Goal: Task Accomplishment & Management: Complete application form

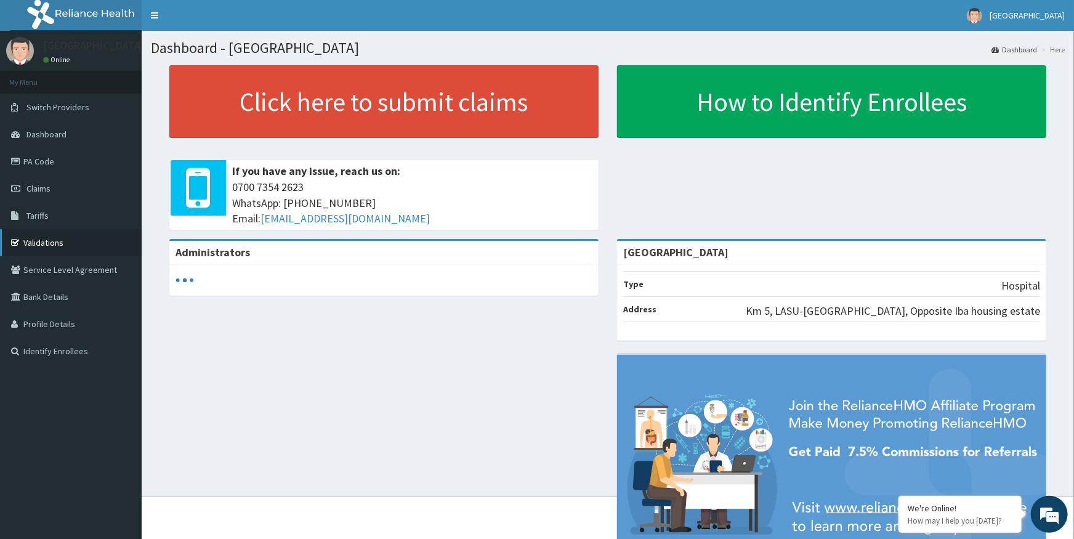
click at [44, 243] on link "Validations" at bounding box center [71, 242] width 142 height 27
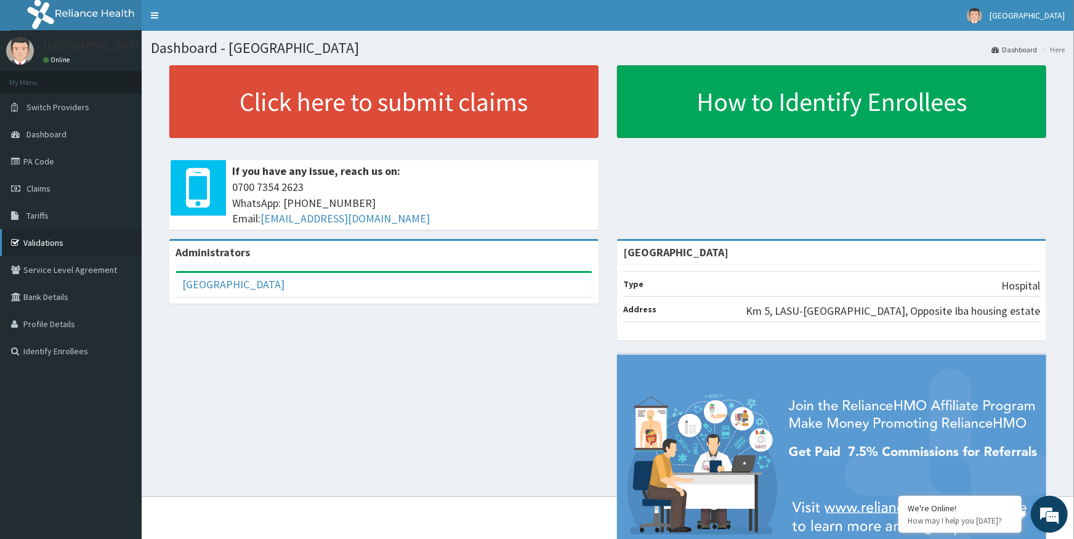
click at [56, 241] on link "Validations" at bounding box center [71, 242] width 142 height 27
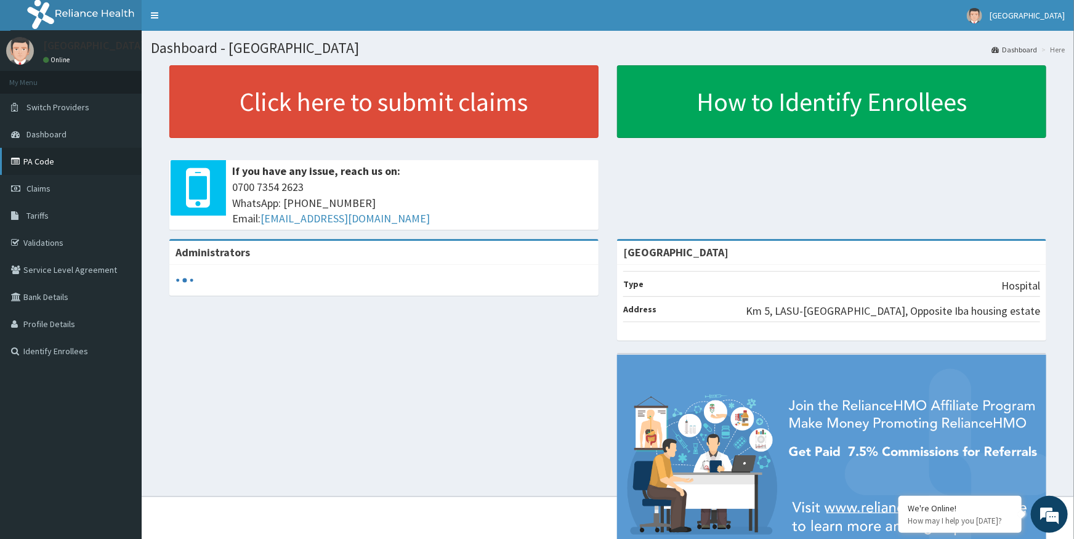
click at [47, 160] on link "PA Code" at bounding box center [71, 161] width 142 height 27
click at [63, 132] on span "Dashboard" at bounding box center [46, 134] width 40 height 11
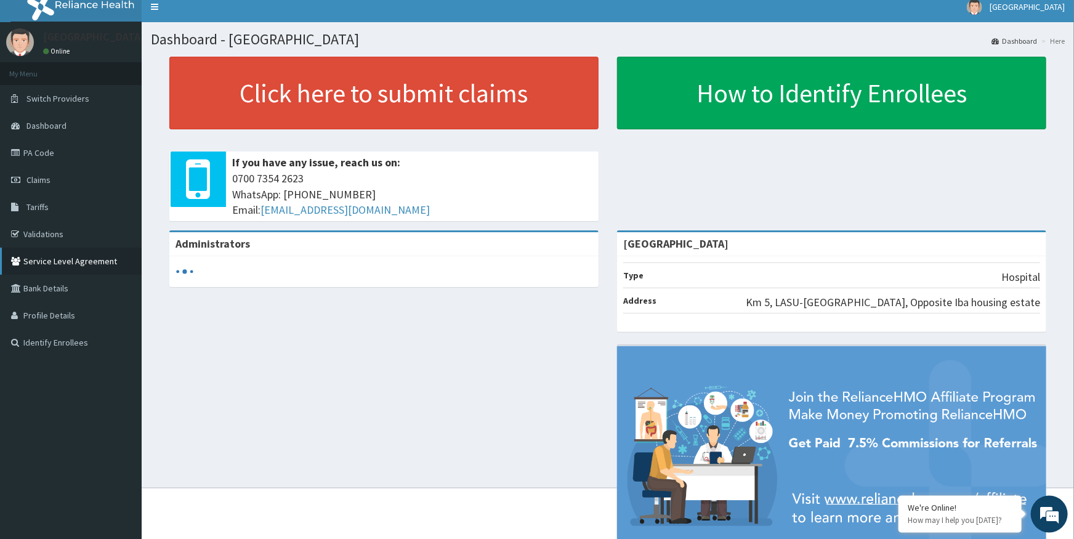
scroll to position [6, 0]
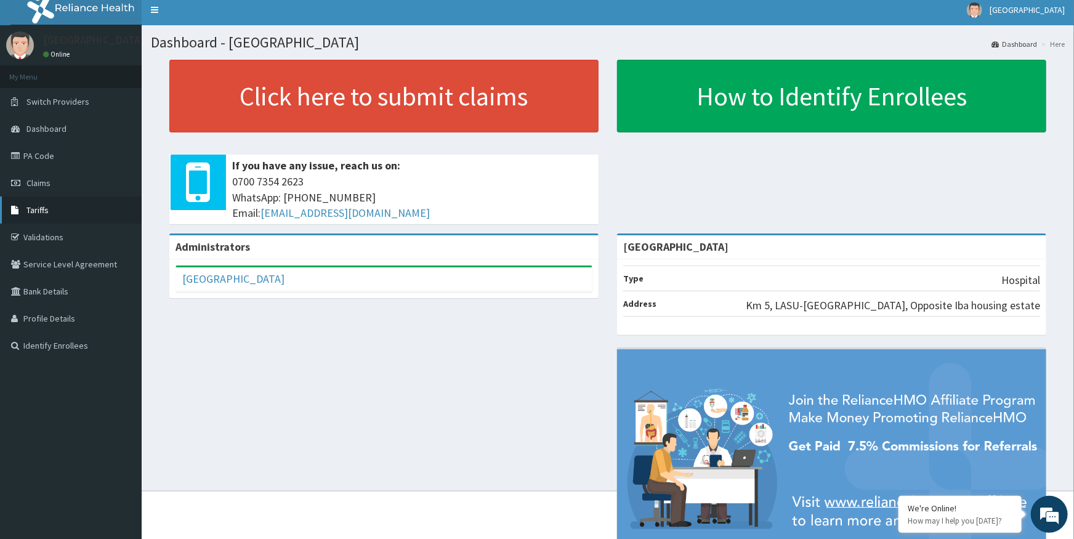
click at [38, 208] on span "Tariffs" at bounding box center [37, 209] width 22 height 11
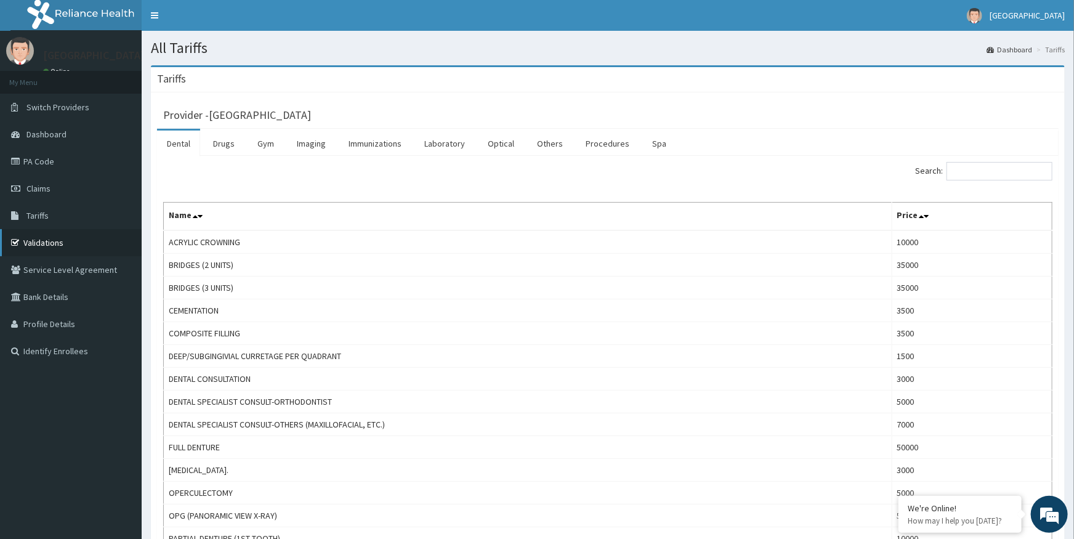
click at [29, 237] on link "Validations" at bounding box center [71, 242] width 142 height 27
click at [44, 160] on link "PA Code" at bounding box center [71, 161] width 142 height 27
click at [36, 213] on span "Tariffs" at bounding box center [37, 215] width 22 height 11
click at [175, 143] on link "Dental" at bounding box center [178, 144] width 43 height 26
click at [656, 140] on link "Spa" at bounding box center [659, 144] width 34 height 26
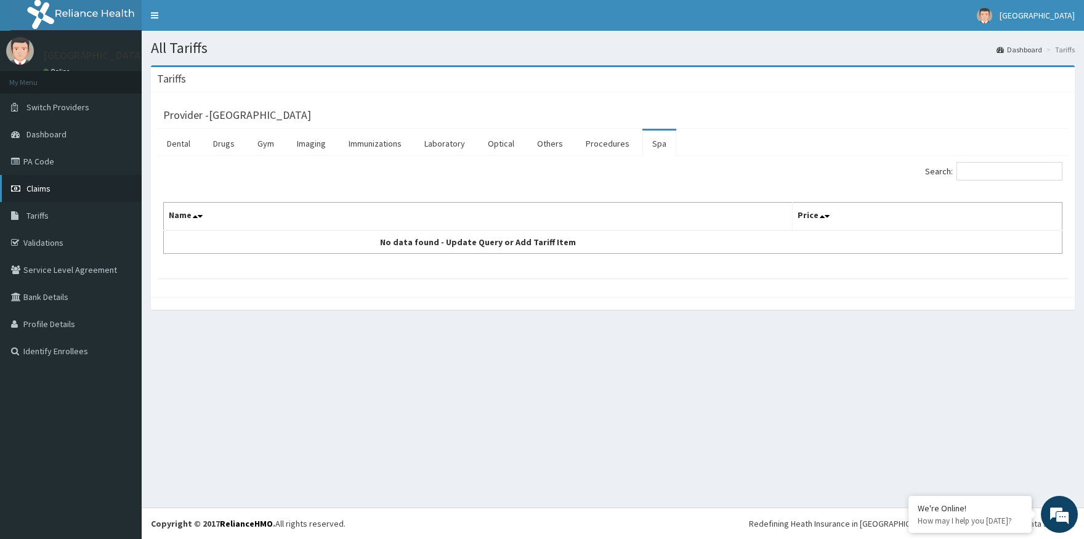
click at [57, 185] on link "Claims" at bounding box center [71, 188] width 142 height 27
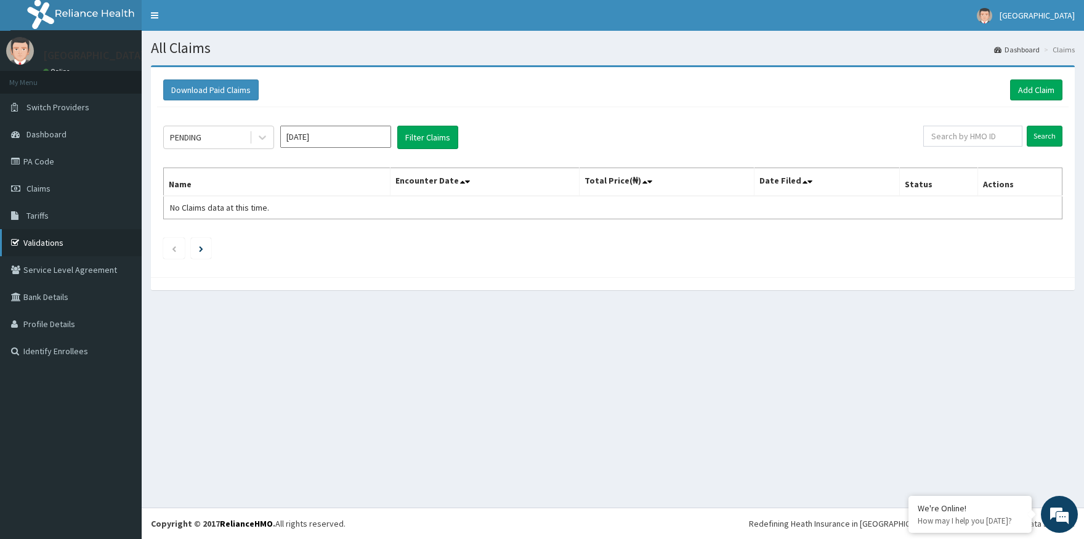
click at [50, 240] on link "Validations" at bounding box center [71, 242] width 142 height 27
click at [38, 162] on link "PA Code" at bounding box center [71, 161] width 142 height 27
click at [43, 243] on link "Validations" at bounding box center [71, 242] width 142 height 27
click at [958, 512] on div "We're Online!" at bounding box center [970, 508] width 105 height 11
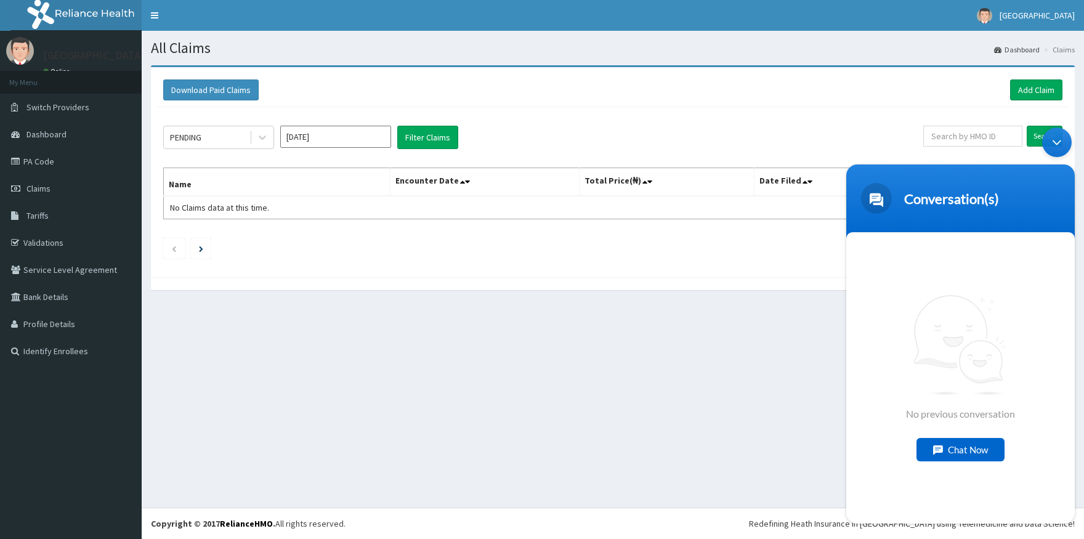
drag, startPoint x: 941, startPoint y: 346, endPoint x: 976, endPoint y: 448, distance: 107.5
click at [954, 413] on span "No previous conversation" at bounding box center [960, 356] width 109 height 125
click at [971, 456] on div "Chat Now" at bounding box center [961, 449] width 88 height 23
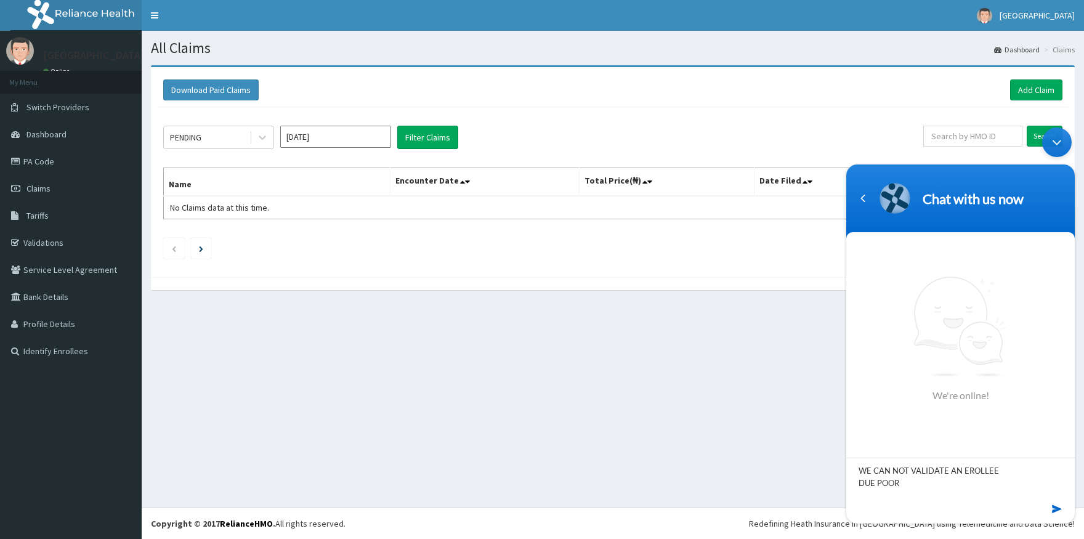
click at [984, 471] on textarea "WE CAN NOT VALIDATE AN EROLLEE DUE POOR" at bounding box center [960, 479] width 229 height 43
click at [878, 386] on div "We're online!" at bounding box center [960, 338] width 229 height 206
click at [888, 484] on textarea "WE CAN NOT VALIDATE AN EROLLEE DUE POOR" at bounding box center [960, 479] width 229 height 43
click at [945, 469] on textarea "WE CAN NOT VALIDATE AN EROLLEE DUE POOR NETWORK FOR YOUR PORTAL" at bounding box center [960, 479] width 229 height 43
click at [949, 470] on textarea "WE CAN NOT VALIDATE REQUEST A PA AN EROLLEE DUE POOR NETWORK FOR YOUR PORTAL" at bounding box center [960, 479] width 229 height 43
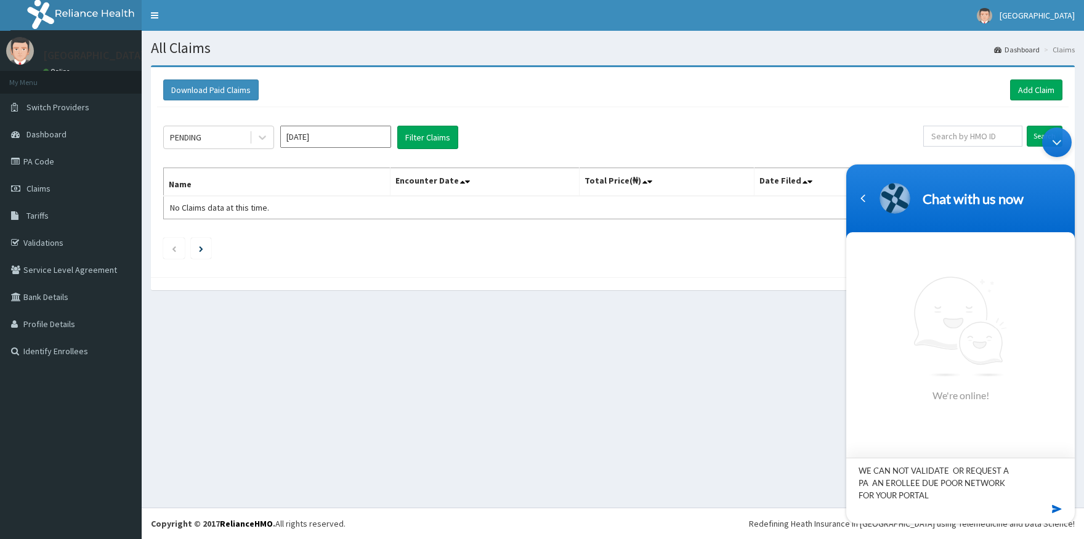
click at [871, 482] on textarea "WE CAN NOT VALIDATE OR REQUEST A PA AN EROLLEE DUE POOR NETWORK FOR YOUR PORTAL" at bounding box center [960, 479] width 229 height 43
click at [915, 492] on textarea "WE CAN NOT VALIDATE OR REQUEST A PA FOR AN EROLLEE DUE POOR NETWORK FOR YOUR PO…" at bounding box center [960, 479] width 229 height 43
click at [917, 495] on textarea "WE CAN NOT VALIDATE OR REQUEST A PA FOR AN EROLLEE DUE POOR NETWORK FOR YOUR PO…" at bounding box center [960, 479] width 229 height 43
type textarea "WE CAN NOT VALIDATE OR REQUEST A PA FOR AN EROLLEE DUE POOR NETWORK FROM YOUR P…"
click at [1055, 509] on em at bounding box center [1058, 509] width 12 height 17
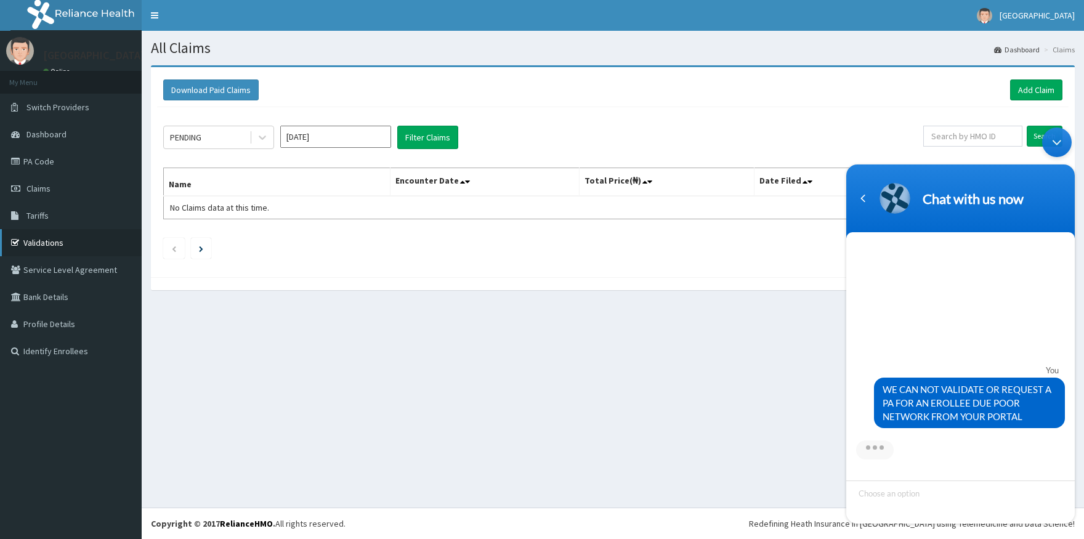
click at [46, 237] on link "Validations" at bounding box center [71, 242] width 142 height 27
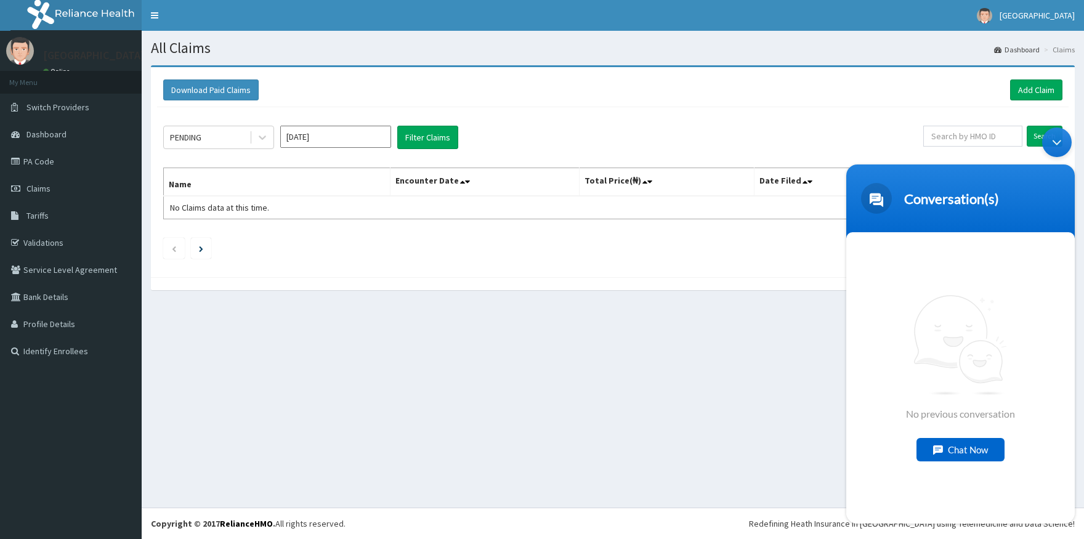
click at [957, 451] on div "Chat Now" at bounding box center [961, 449] width 88 height 23
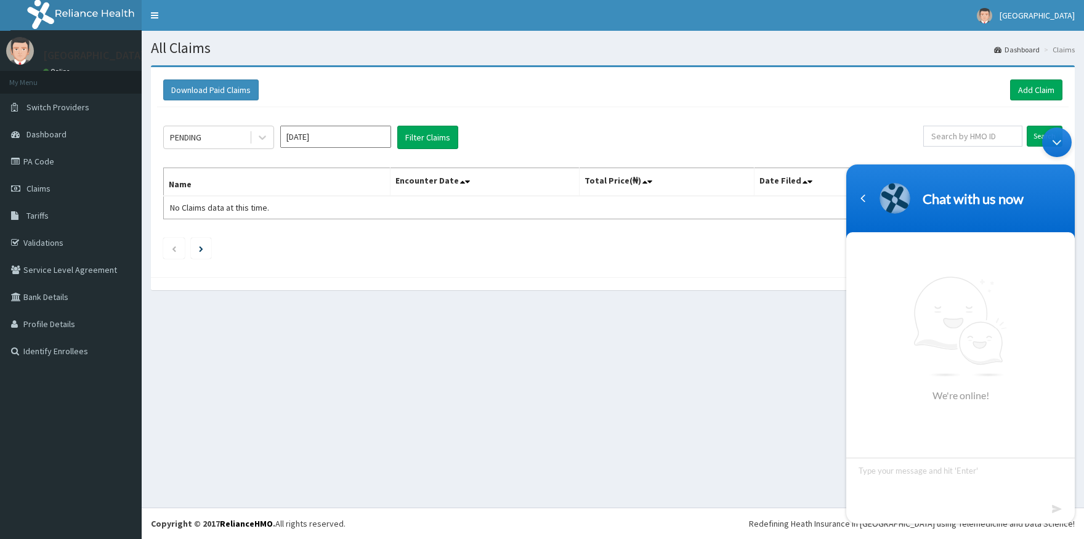
click at [883, 491] on textarea "Type your message and hit 'Enter'" at bounding box center [960, 479] width 229 height 43
type textarea "CANT LOGIN"
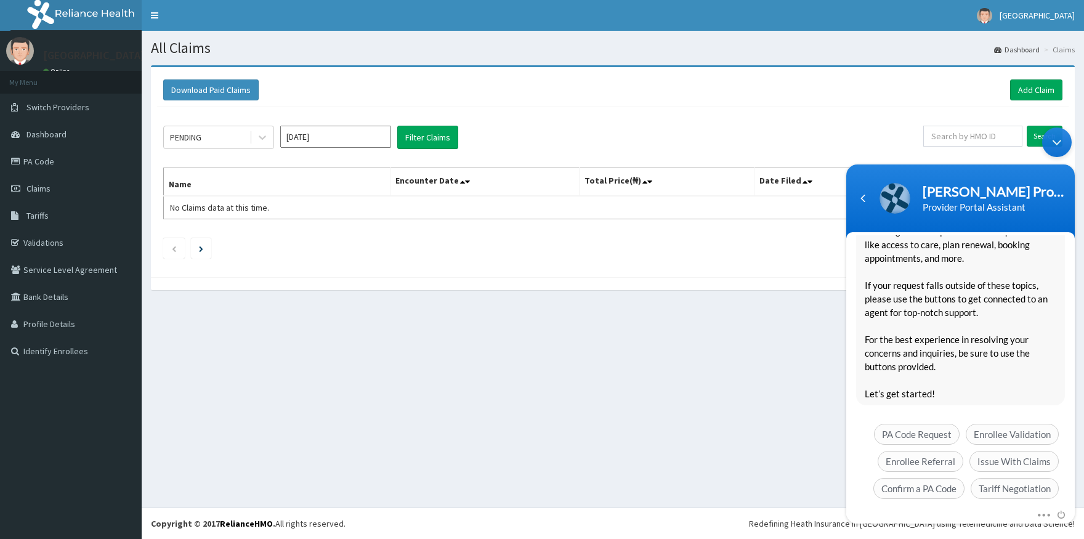
scroll to position [134, 0]
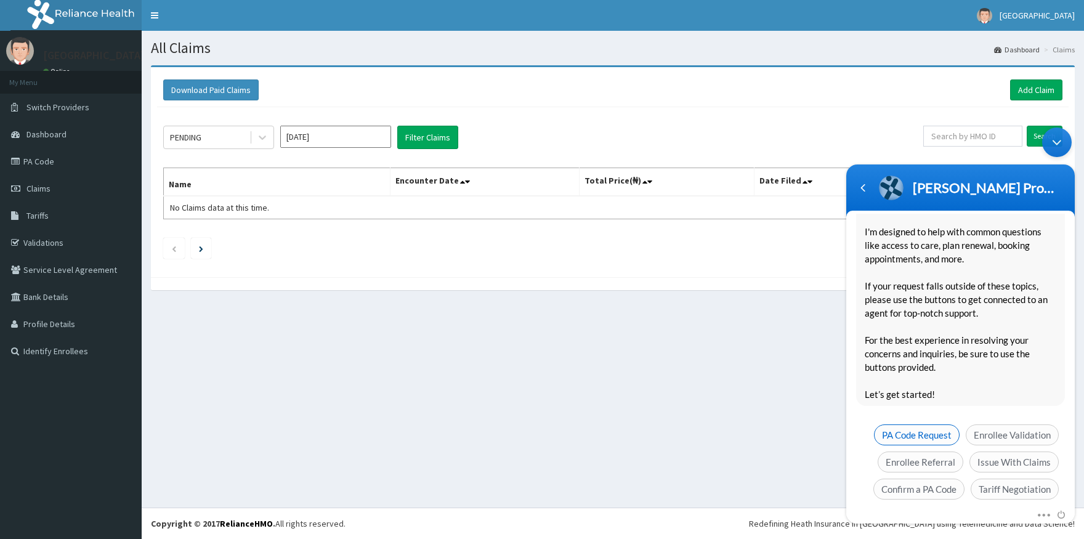
click at [908, 424] on span "PA Code Request" at bounding box center [917, 434] width 86 height 21
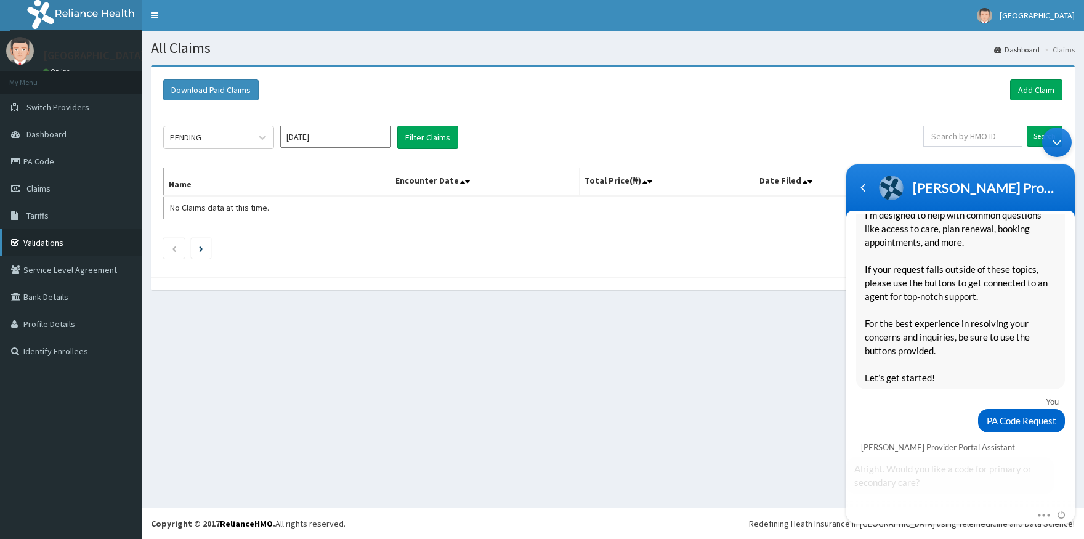
scroll to position [184, 0]
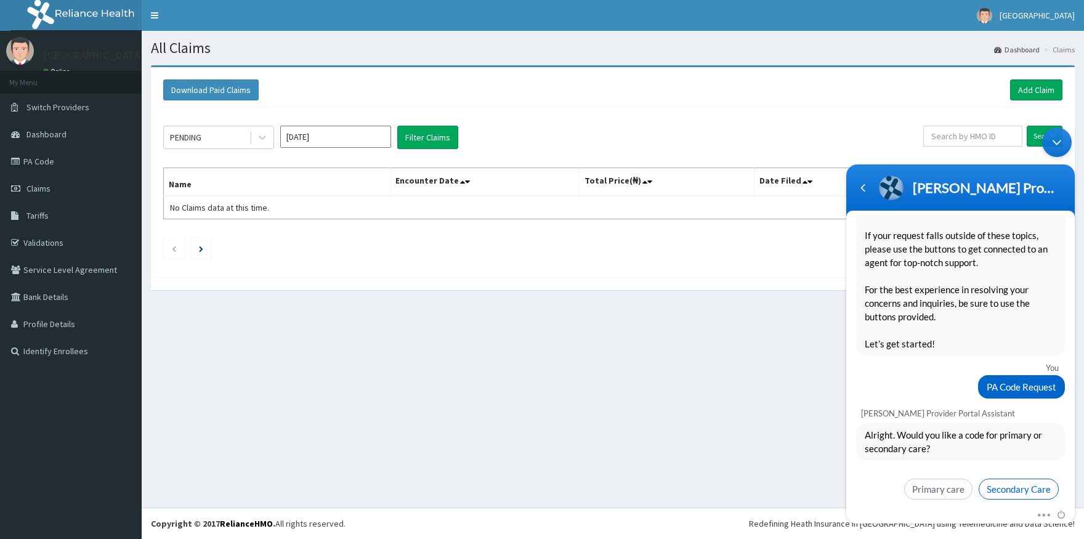
click at [1005, 479] on span "Secondary Care" at bounding box center [1019, 489] width 80 height 21
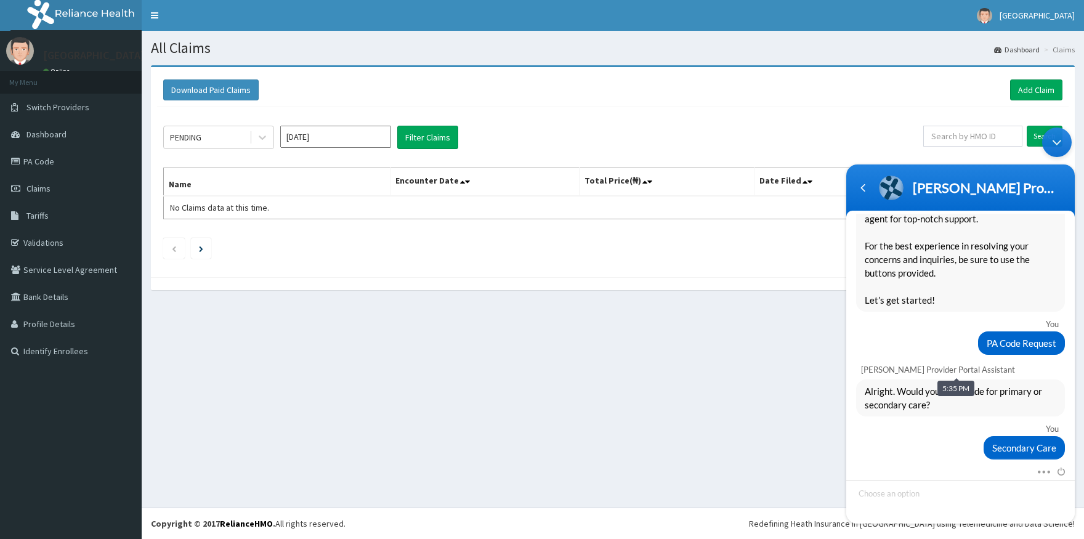
scroll to position [214, 0]
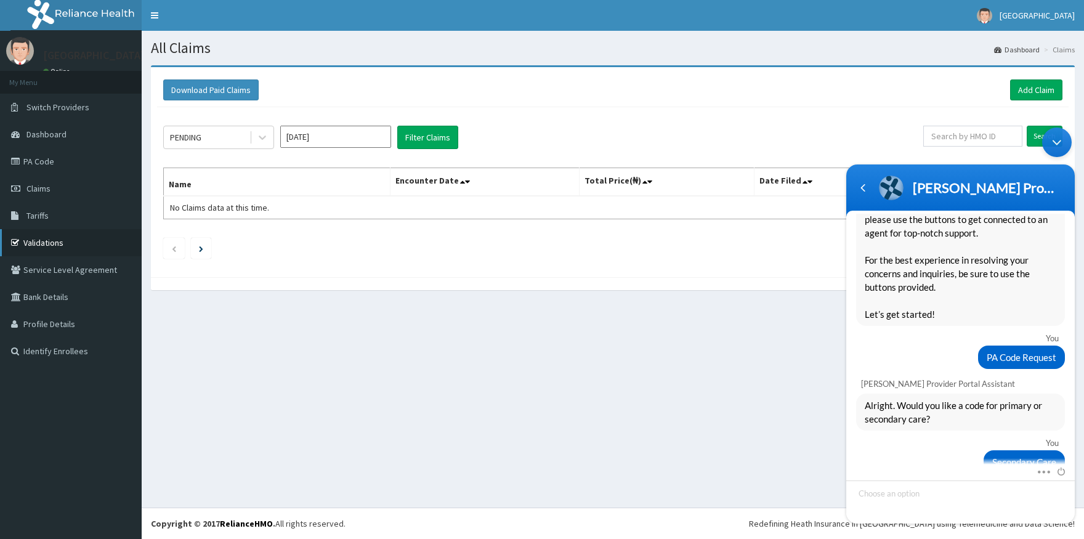
click at [55, 240] on link "Validations" at bounding box center [71, 242] width 142 height 27
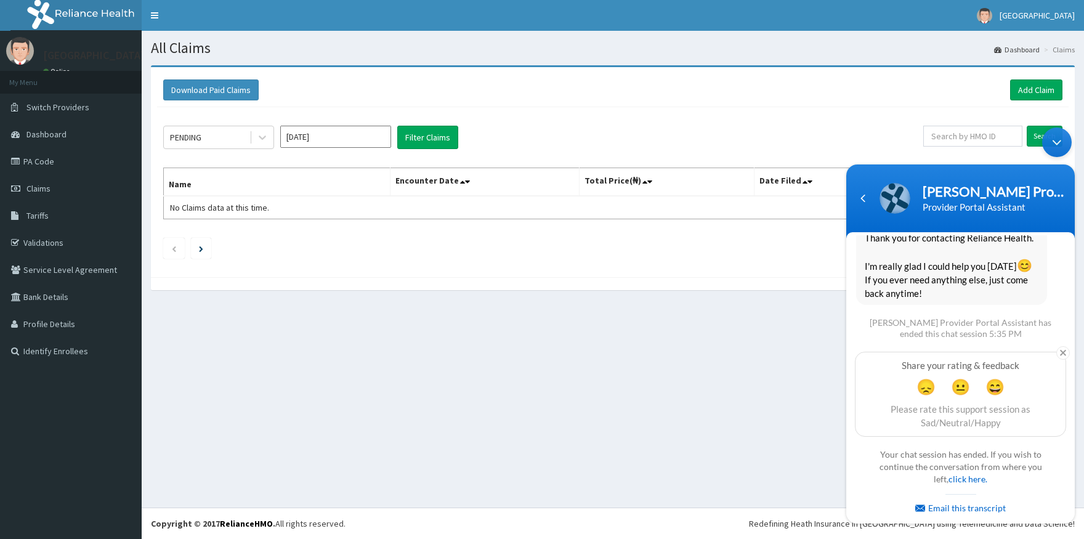
scroll to position [697, 0]
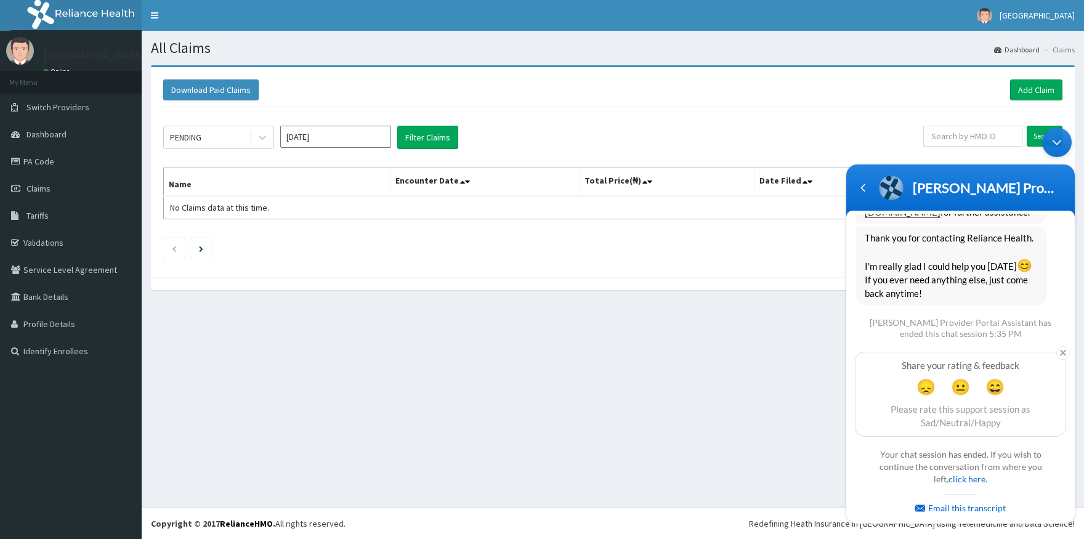
click at [913, 467] on div "Your chat session has ended. If you wish to continue the conversation from wher…" at bounding box center [960, 481] width 185 height 72
click at [971, 480] on link "click here." at bounding box center [968, 479] width 39 height 10
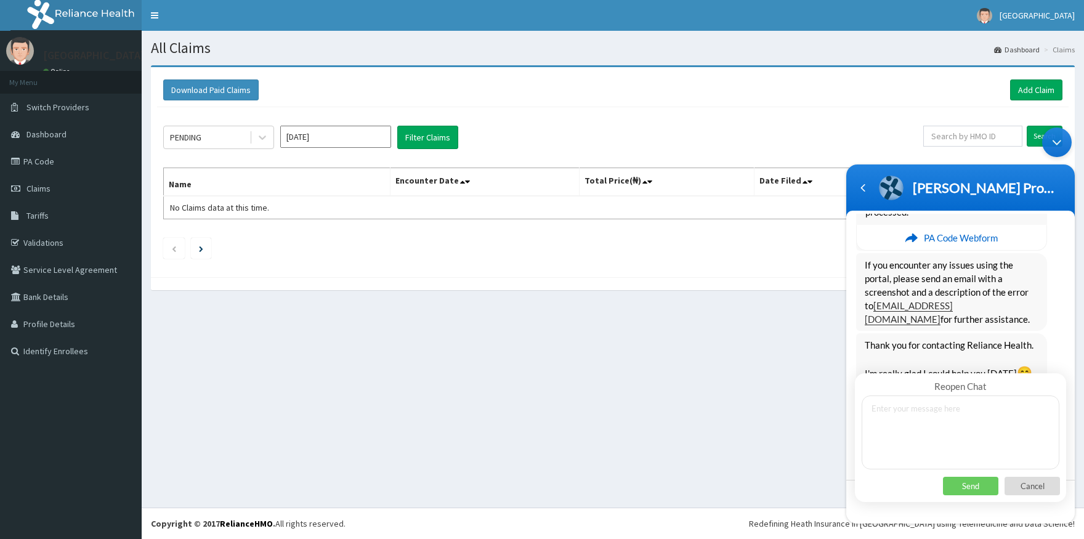
scroll to position [528, 0]
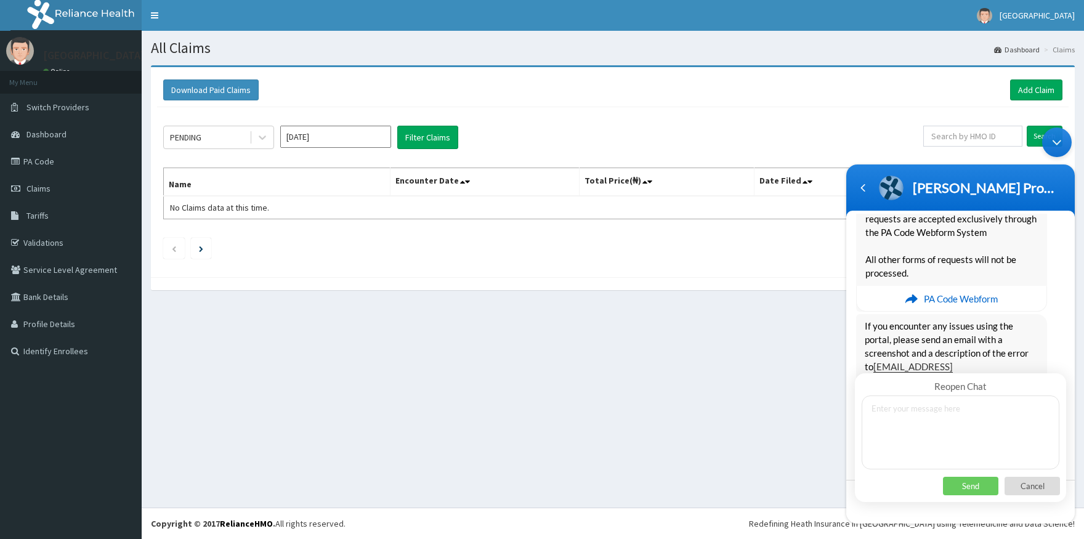
click at [885, 448] on textarea at bounding box center [961, 432] width 198 height 74
type textarea "CAN NOT VALIDATE AN ENROLLEE"
click at [973, 490] on p "Send" at bounding box center [970, 486] width 55 height 18
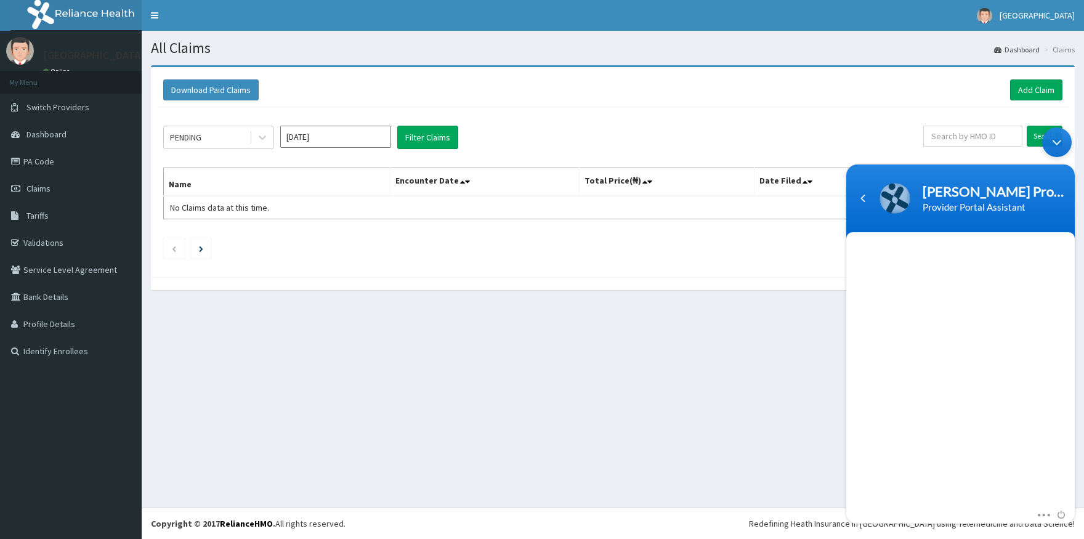
scroll to position [981, 0]
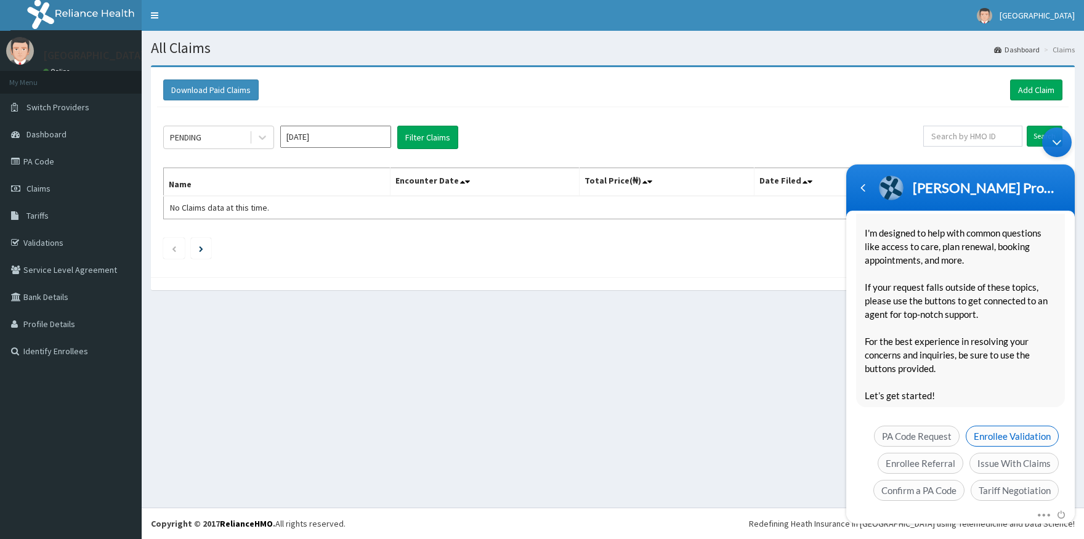
click at [995, 426] on span "Enrollee Validation" at bounding box center [1012, 436] width 93 height 21
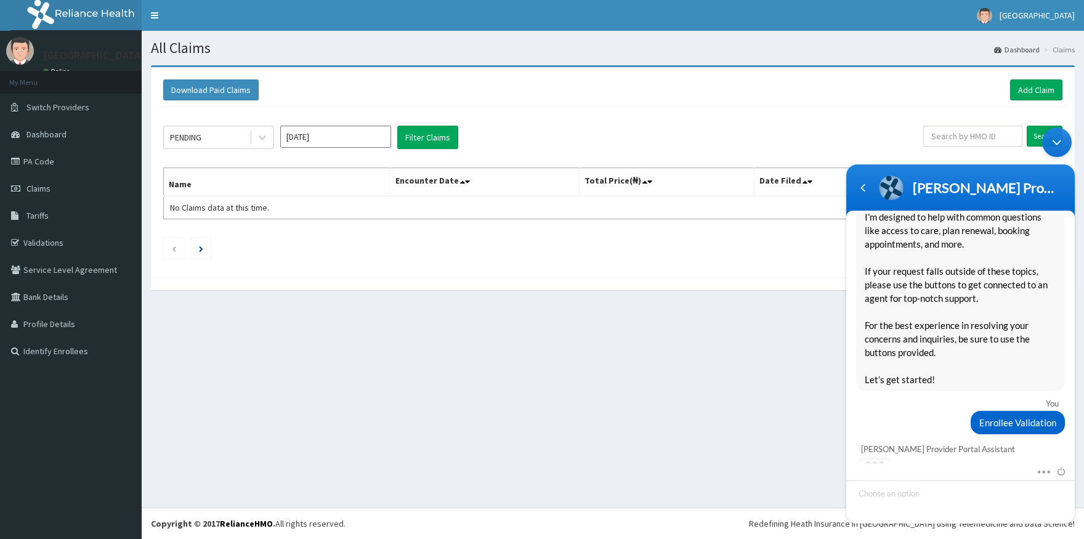
scroll to position [1113, 0]
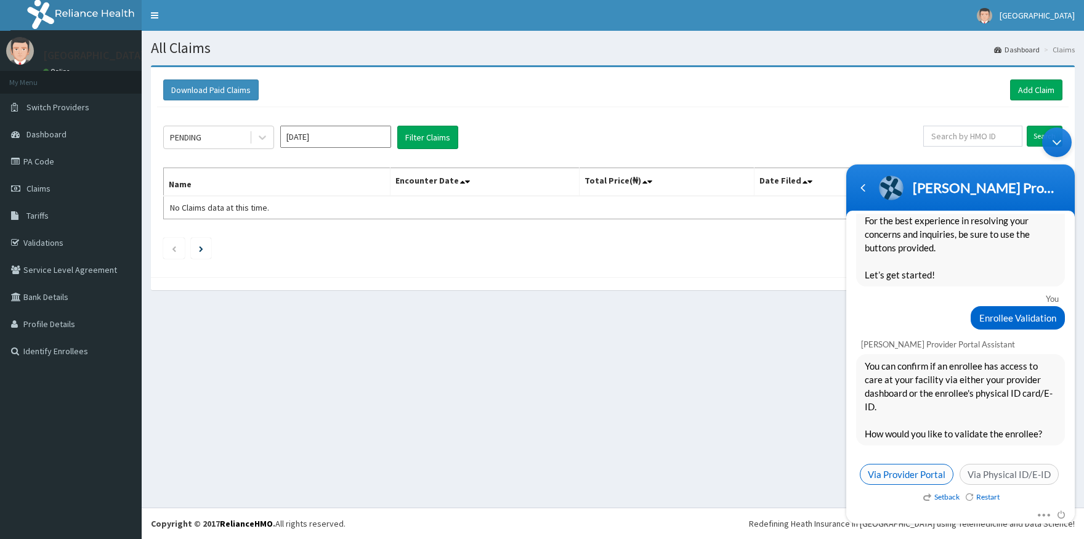
click at [953, 464] on span "Via Provider Portal" at bounding box center [907, 474] width 94 height 21
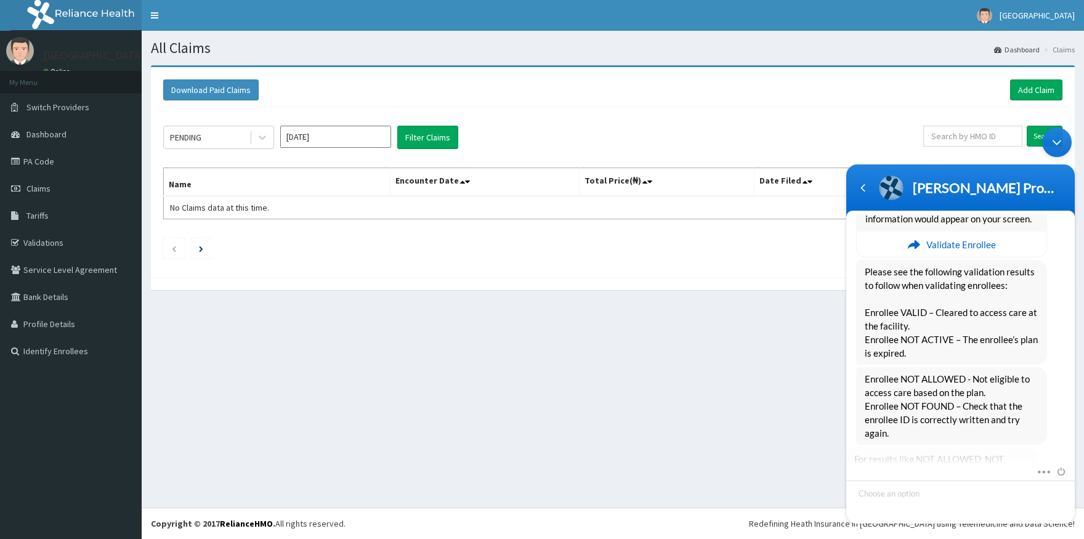
scroll to position [1549, 0]
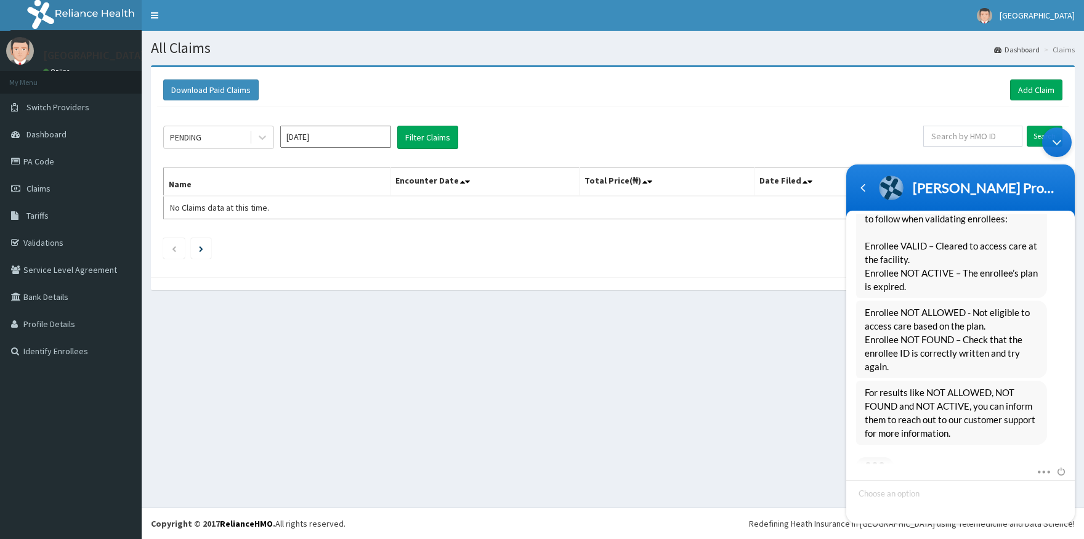
click at [889, 464] on div at bounding box center [931, 465] width 150 height 2
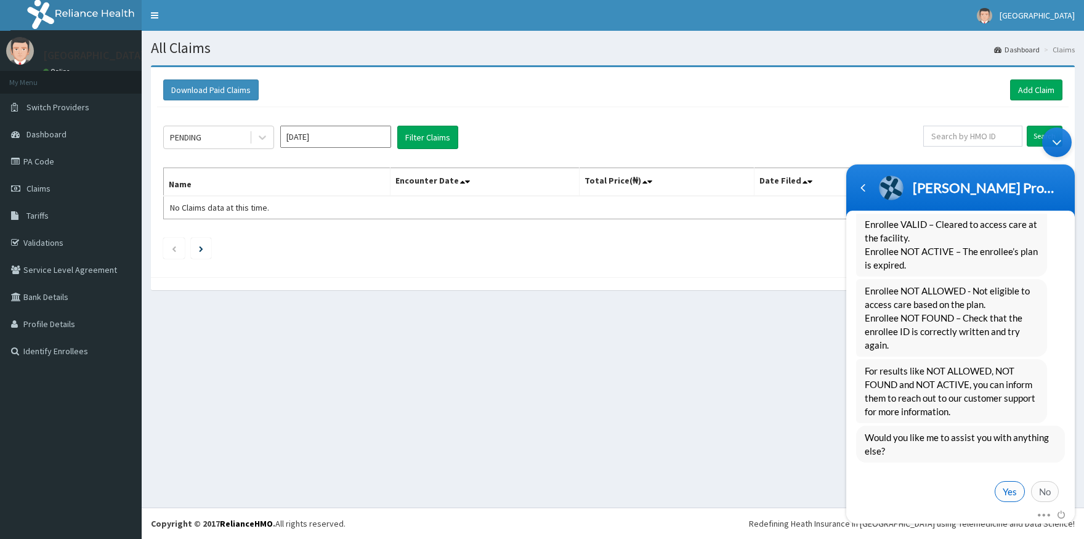
click at [995, 481] on span "Yes" at bounding box center [1010, 491] width 30 height 21
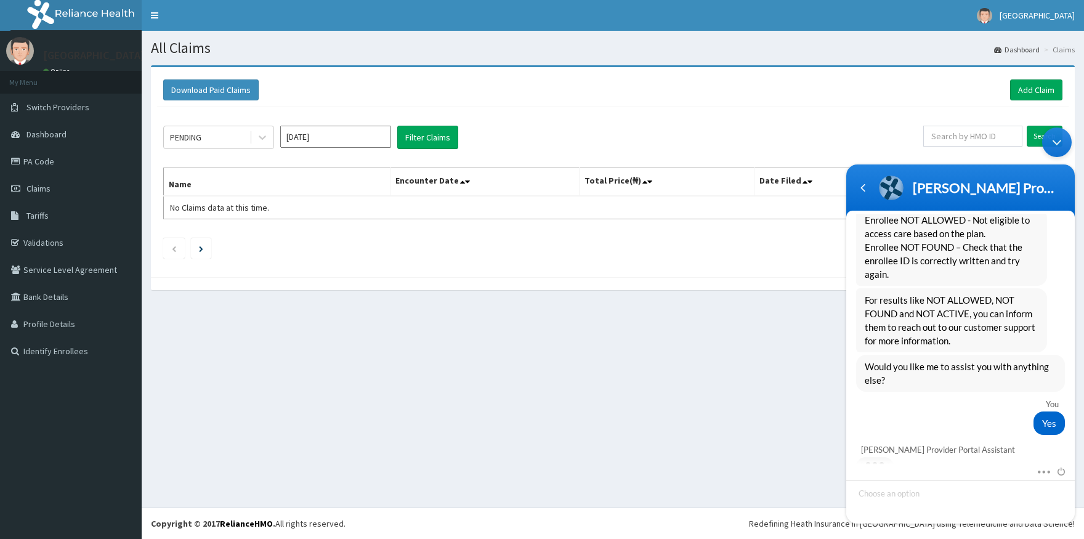
click at [881, 472] on div "Mute Send email" at bounding box center [960, 472] width 229 height 16
click at [909, 411] on div "Yes" at bounding box center [960, 422] width 209 height 23
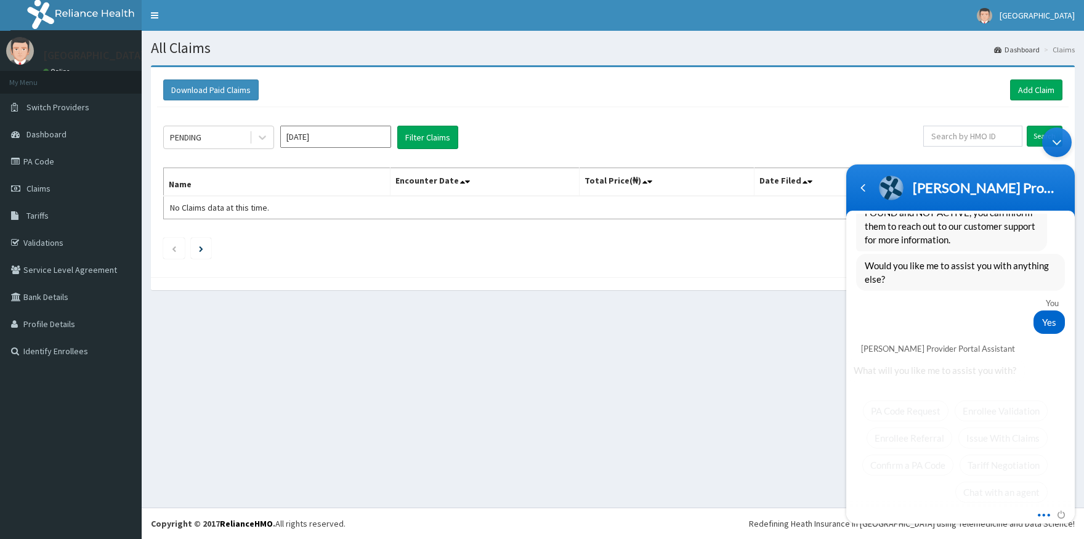
click at [1043, 472] on div "PA Code Request Enrollee Validation Enrollee Referral Issue With Claims Confirm…" at bounding box center [949, 454] width 209 height 108
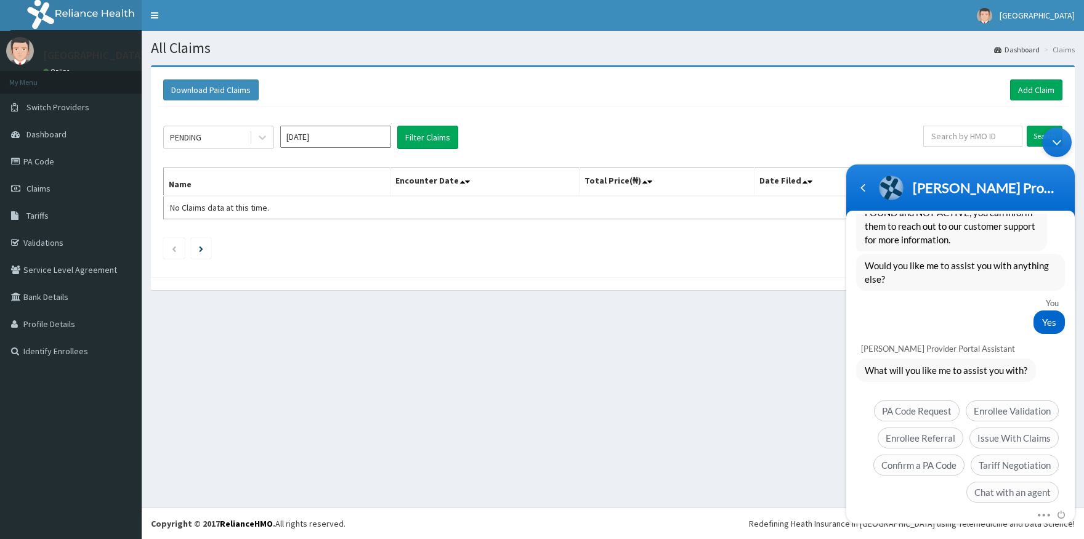
click at [912, 509] on div "Mute Send email" at bounding box center [960, 516] width 229 height 16
click at [910, 508] on div "Mute Send email" at bounding box center [960, 516] width 229 height 16
click at [989, 510] on em "Restart" at bounding box center [983, 514] width 34 height 9
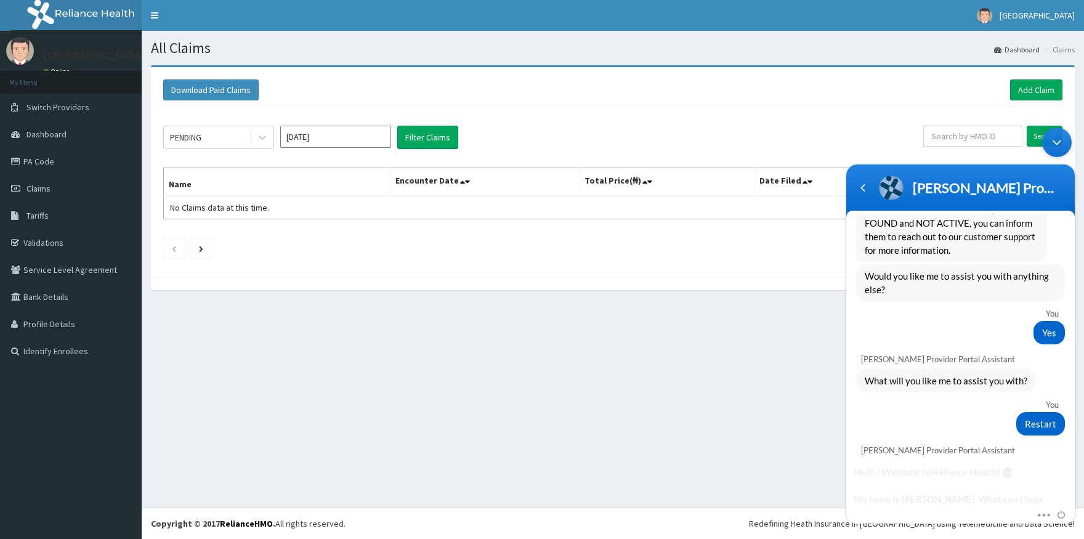
scroll to position [2023, 0]
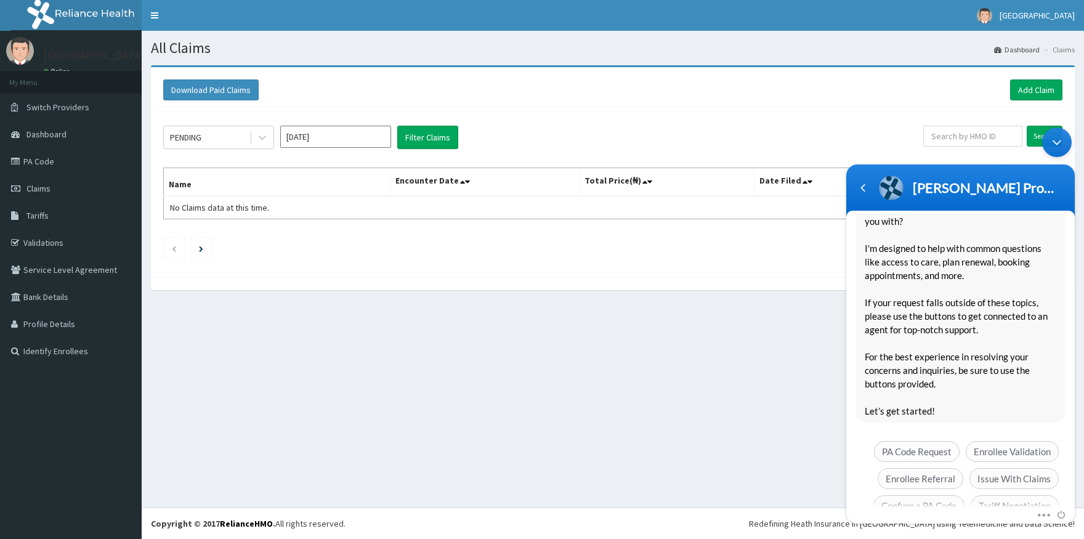
click at [985, 397] on div "Hello ! Welcome to Reliance Health! 🙋🏾‍♀️ My name is [PERSON_NAME]. What can I …" at bounding box center [960, 346] width 229 height 354
click at [932, 396] on div "Hello ! Welcome to Reliance Health! 🙋🏾‍♀️ My name is [PERSON_NAME]. What can I …" at bounding box center [960, 346] width 229 height 354
click at [891, 396] on div "Hello ! Welcome to Reliance Health! 🙋🏾‍♀️ My name is [PERSON_NAME]. What can I …" at bounding box center [960, 346] width 229 height 354
click at [874, 400] on div "Hello ! Welcome to Reliance Health! 🙋🏾‍♀️ My name is [PERSON_NAME]. What can I …" at bounding box center [960, 346] width 229 height 354
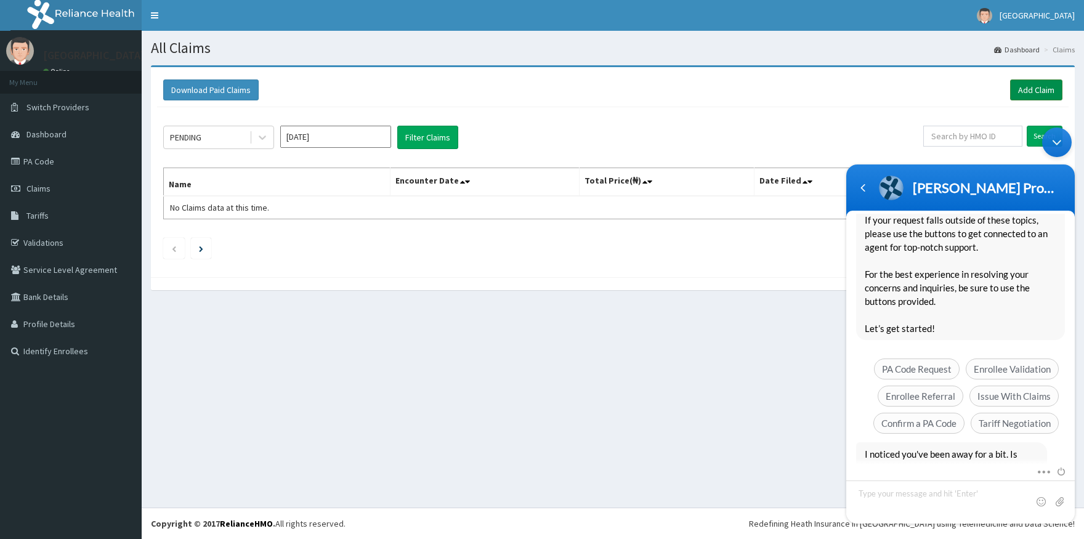
click at [1035, 86] on link "Add Claim" at bounding box center [1036, 89] width 52 height 21
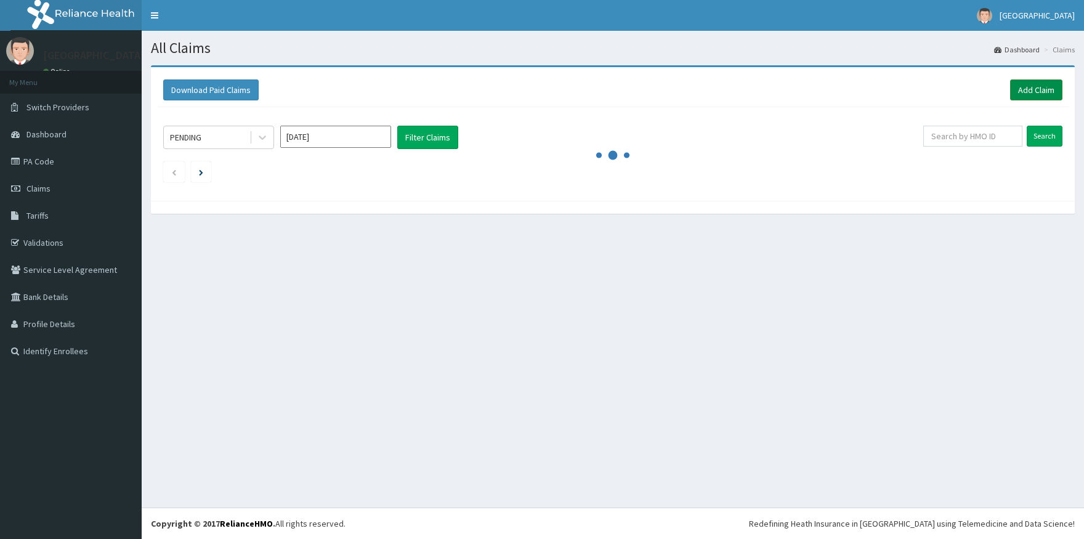
click at [1027, 83] on link "Add Claim" at bounding box center [1036, 89] width 52 height 21
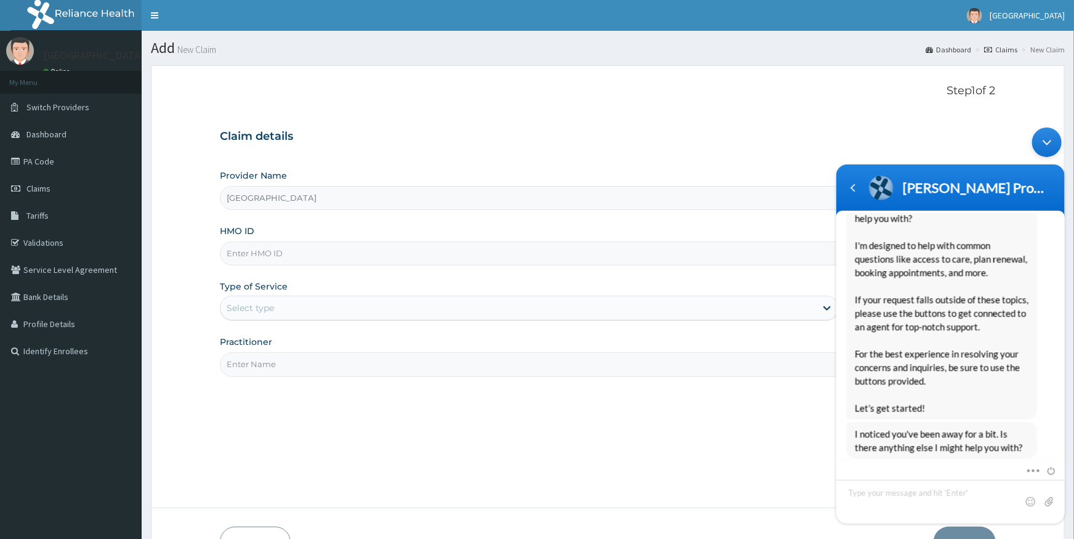
scroll to position [2016, 0]
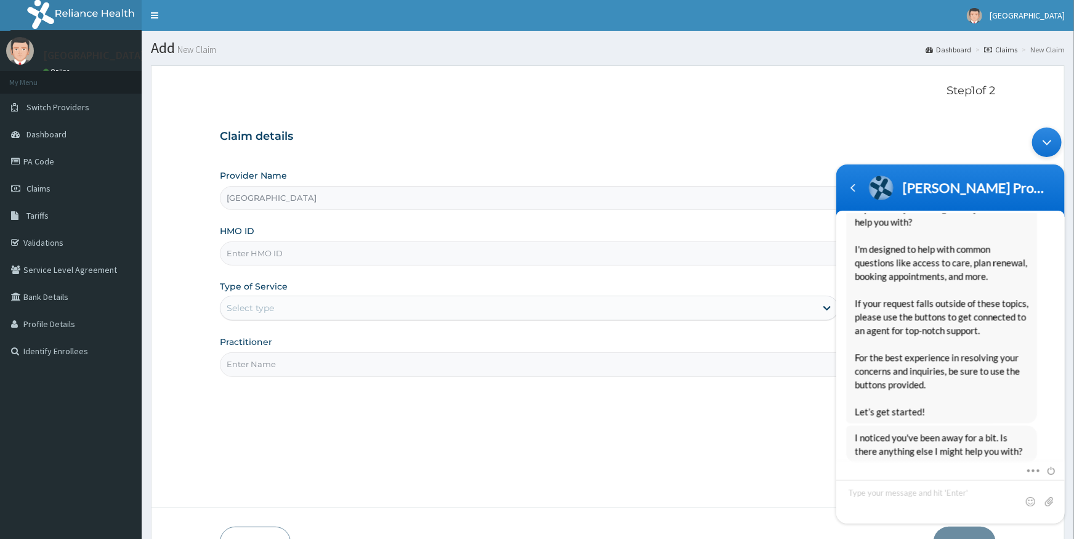
click at [354, 202] on input "[GEOGRAPHIC_DATA]" at bounding box center [608, 198] width 776 height 24
click at [995, 129] on body "[PERSON_NAME] Provider Portal Assistant Provider Portal Assistant You CANT LOGI…" at bounding box center [950, 325] width 241 height 408
click at [872, 143] on body "[PERSON_NAME] Provider Portal Assistant Provider Portal Assistant You CANT LOGI…" at bounding box center [950, 325] width 241 height 408
click at [718, 204] on input "Graceland Medical Centre" at bounding box center [608, 198] width 776 height 24
click at [276, 358] on input "Practitioner" at bounding box center [608, 364] width 776 height 24
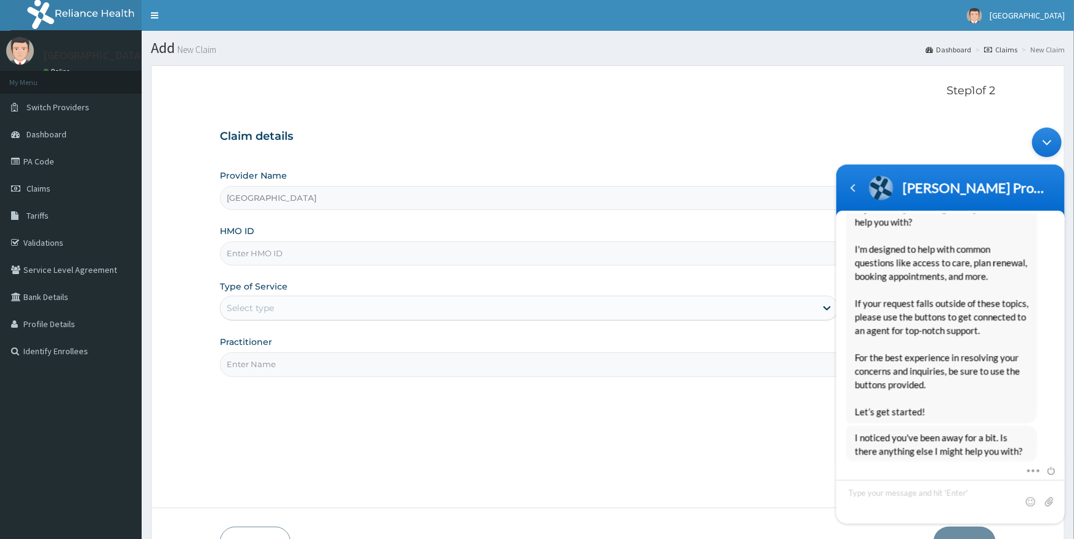
scroll to position [79, 0]
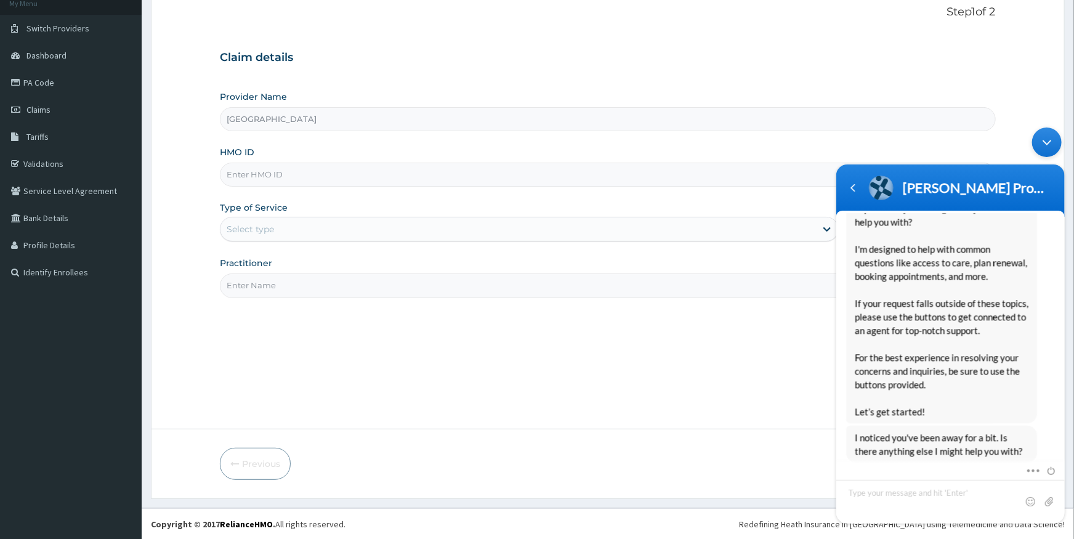
click at [375, 172] on input "HMO ID" at bounding box center [608, 175] width 776 height 24
type input "GVP/10015/A"
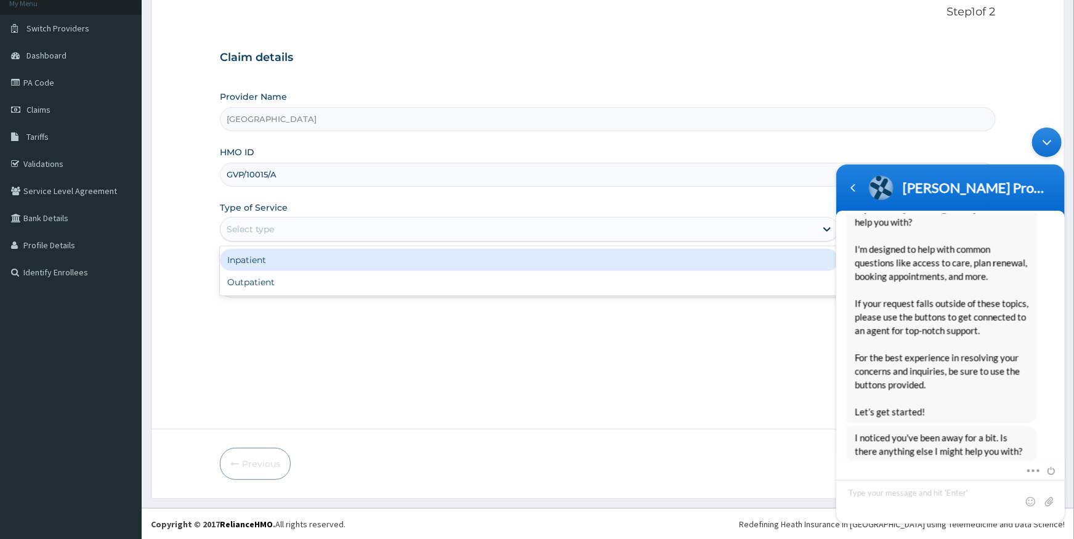
click at [306, 229] on div "Select type" at bounding box center [519, 229] width 596 height 20
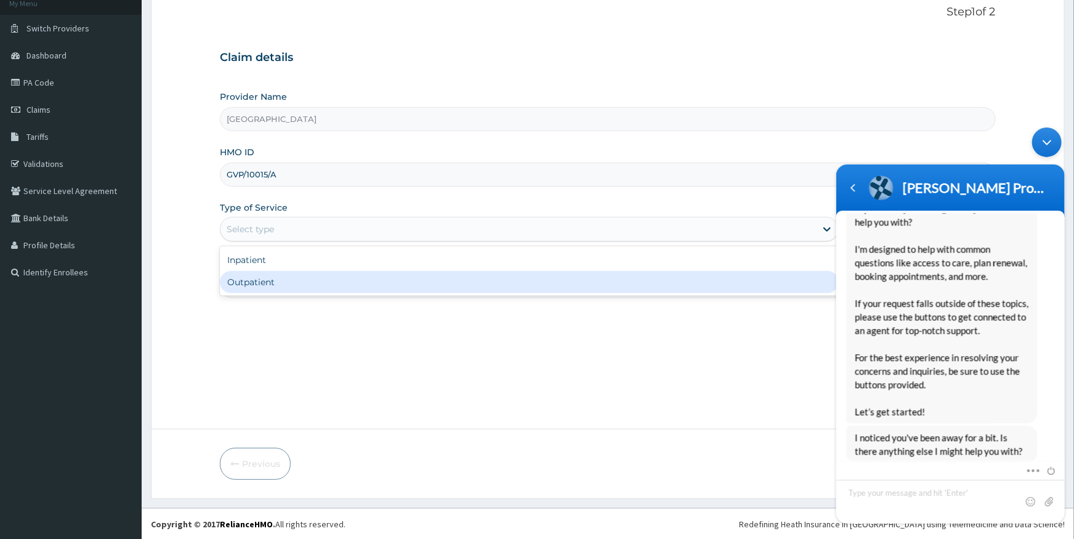
click at [273, 282] on div "Outpatient" at bounding box center [529, 282] width 619 height 22
type input "1"
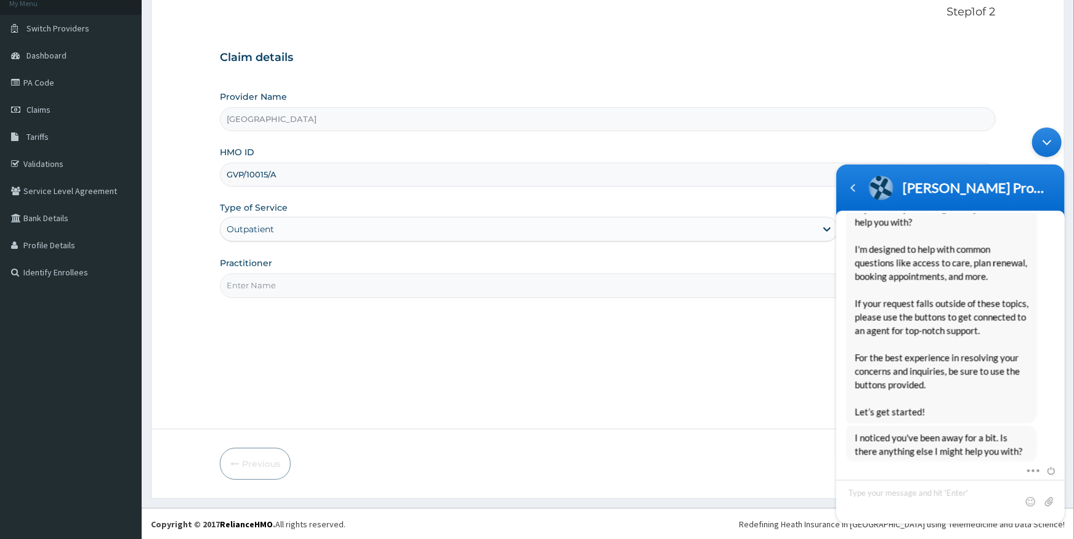
click at [270, 285] on input "Practitioner" at bounding box center [608, 285] width 776 height 24
type input "OBI"
drag, startPoint x: 360, startPoint y: 293, endPoint x: 357, endPoint y: 283, distance: 10.5
click at [360, 289] on input "OBI" at bounding box center [608, 285] width 776 height 24
drag, startPoint x: 762, startPoint y: 438, endPoint x: 755, endPoint y: 422, distance: 17.6
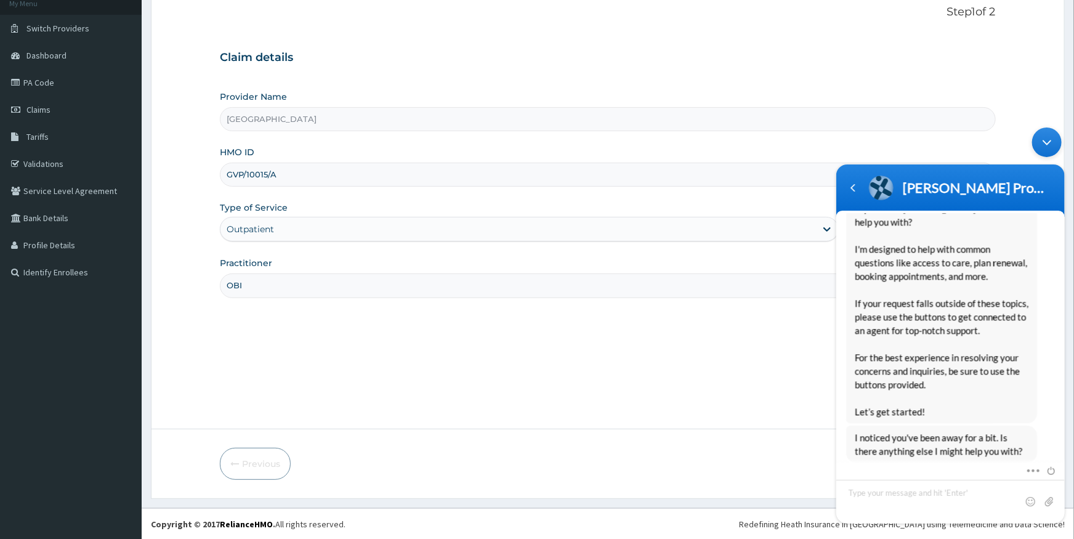
click at [761, 437] on form "Step 1 of 2 Claim details Provider Name Graceland Medical Centre HMO ID GVP/100…" at bounding box center [608, 242] width 914 height 512
click at [373, 112] on input "Graceland Medical Centre" at bounding box center [608, 119] width 776 height 24
click at [339, 163] on input "GVP/10015/A" at bounding box center [608, 175] width 776 height 24
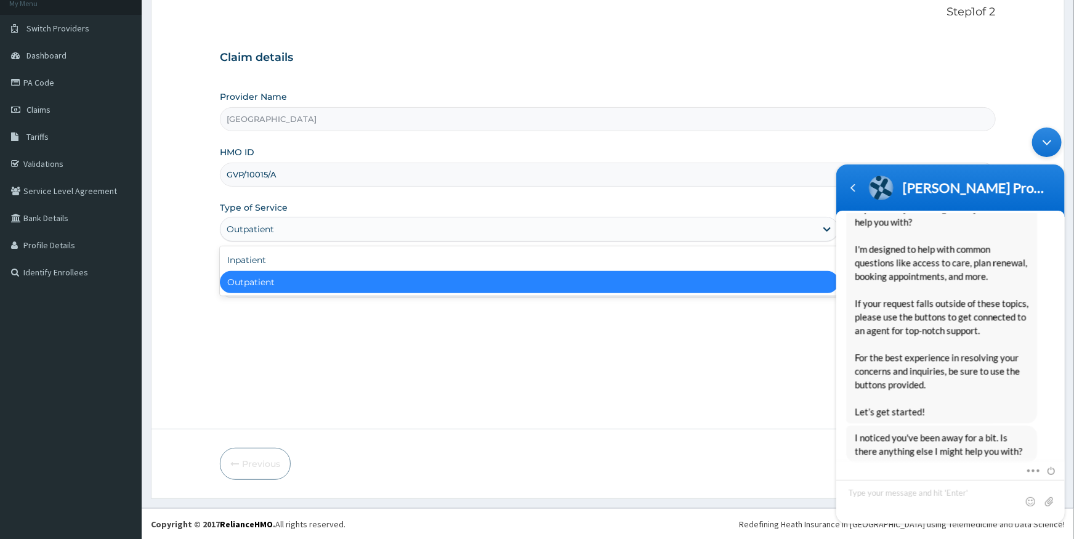
click at [321, 222] on div "Outpatient" at bounding box center [519, 229] width 596 height 20
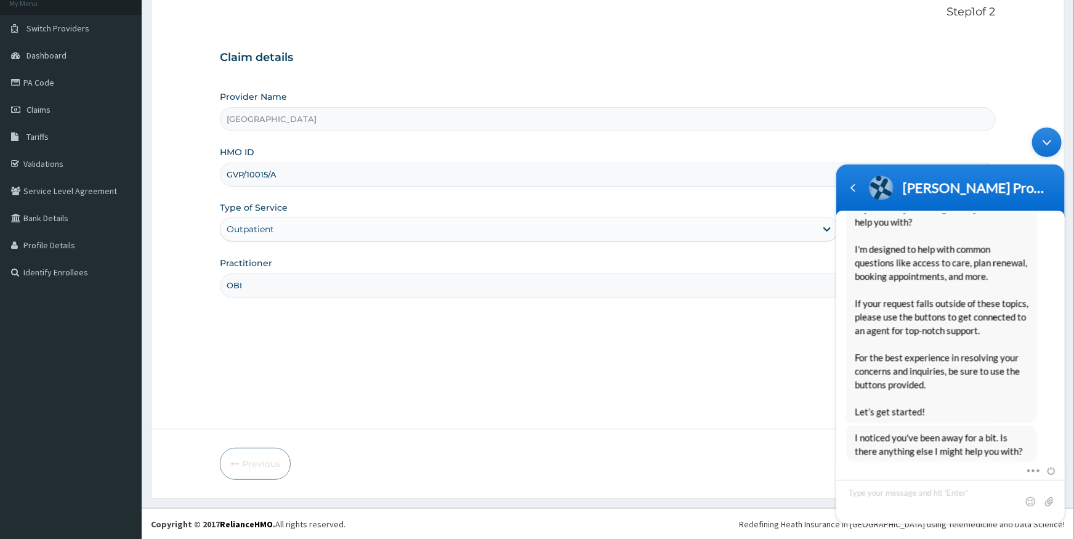
click at [324, 330] on div "Step 1 of 2 Claim details Provider Name Graceland Medical Centre HMO ID GVP/100…" at bounding box center [608, 208] width 776 height 404
click at [1009, 288] on span "Hello ! Welcome to Reliance Health! 🙋🏾‍♀️ My name is Naomi. What can I help you…" at bounding box center [941, 296] width 174 height 244
click at [969, 515] on textarea "Type your message and hit 'Enter'" at bounding box center [950, 501] width 229 height 44
click at [1056, 136] on div "Minimize live chat window" at bounding box center [1047, 142] width 30 height 30
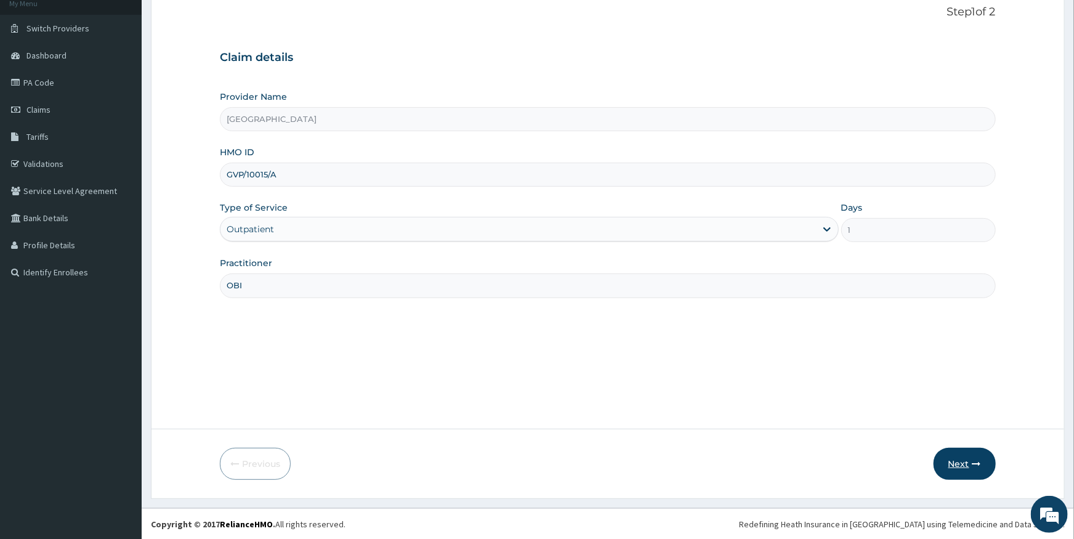
click at [959, 475] on button "Next" at bounding box center [965, 464] width 62 height 32
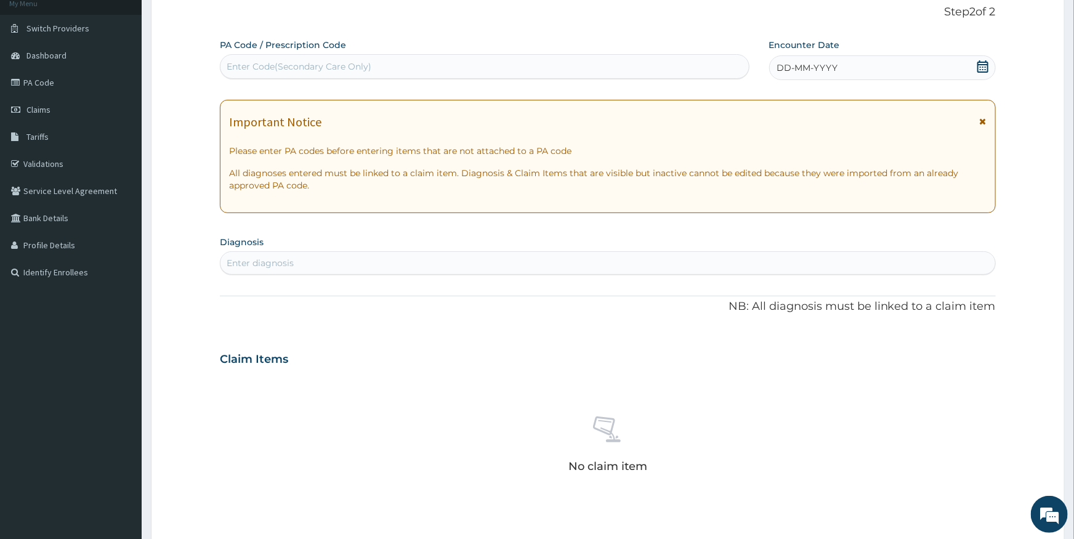
click at [336, 261] on div "Enter diagnosis" at bounding box center [608, 263] width 775 height 20
click at [328, 264] on div "Enter diagnosis" at bounding box center [608, 263] width 775 height 20
type input "PAS"
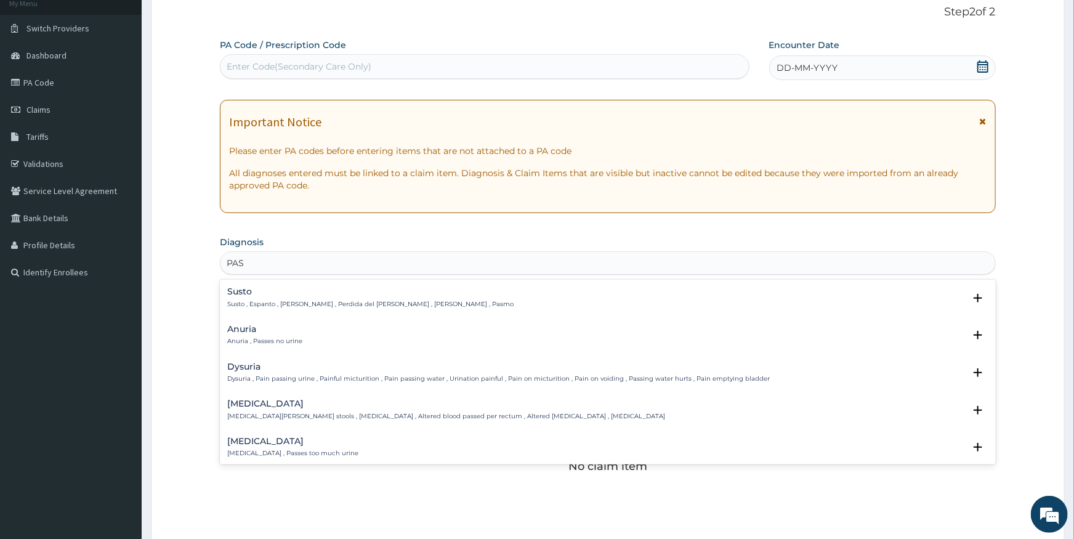
click at [281, 302] on p "Susto , Espanto , Tripa ida , Perdida del alma , Chibih , Pasmo" at bounding box center [370, 304] width 286 height 9
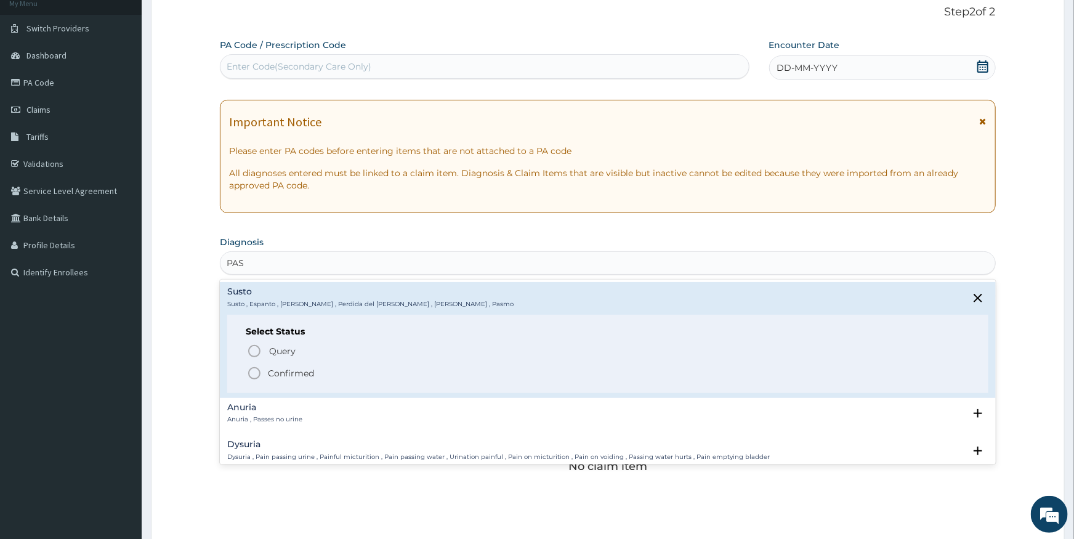
click at [256, 371] on icon "status option filled" at bounding box center [254, 373] width 15 height 15
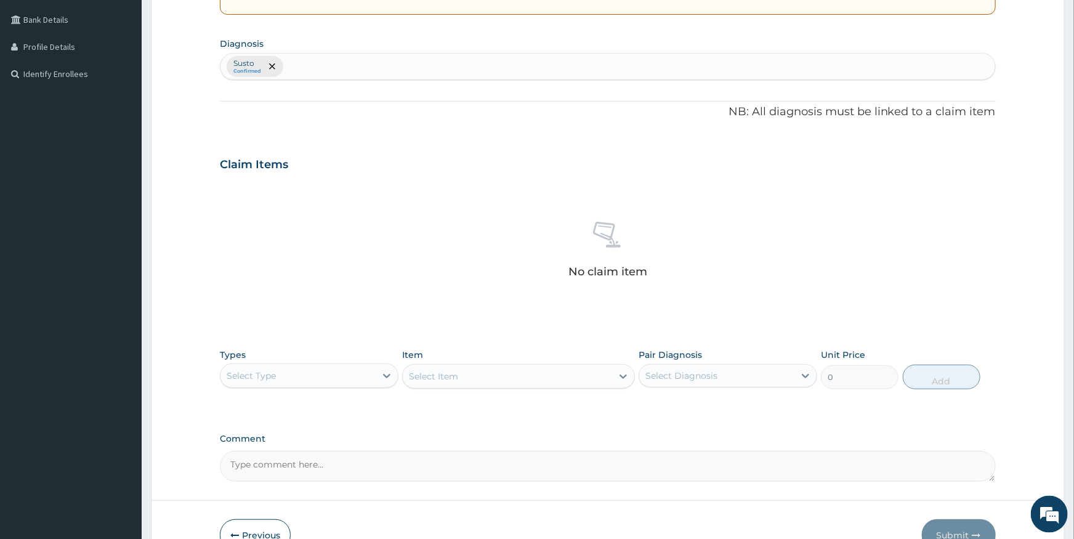
scroll to position [348, 0]
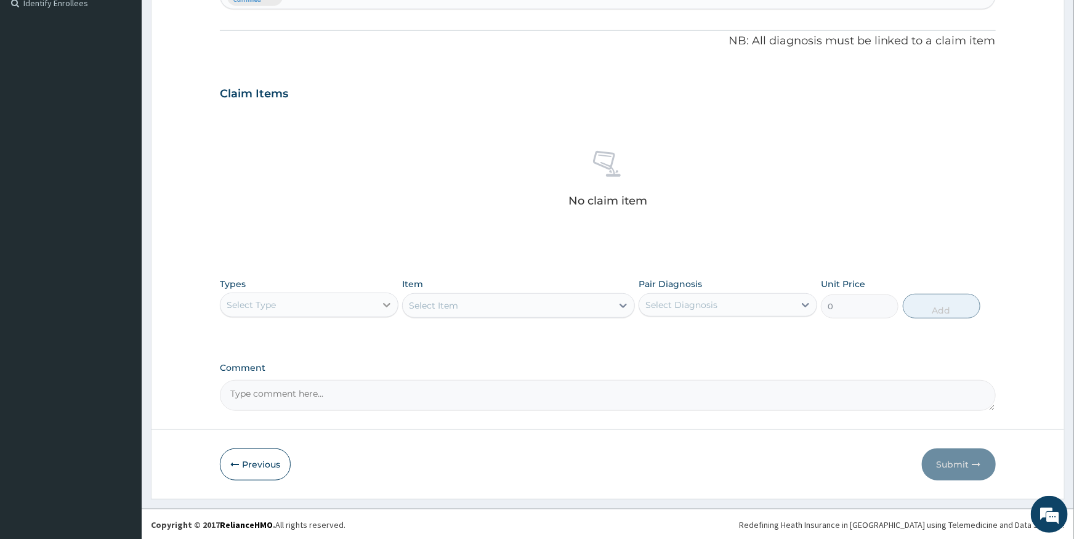
click at [383, 302] on icon at bounding box center [387, 305] width 12 height 12
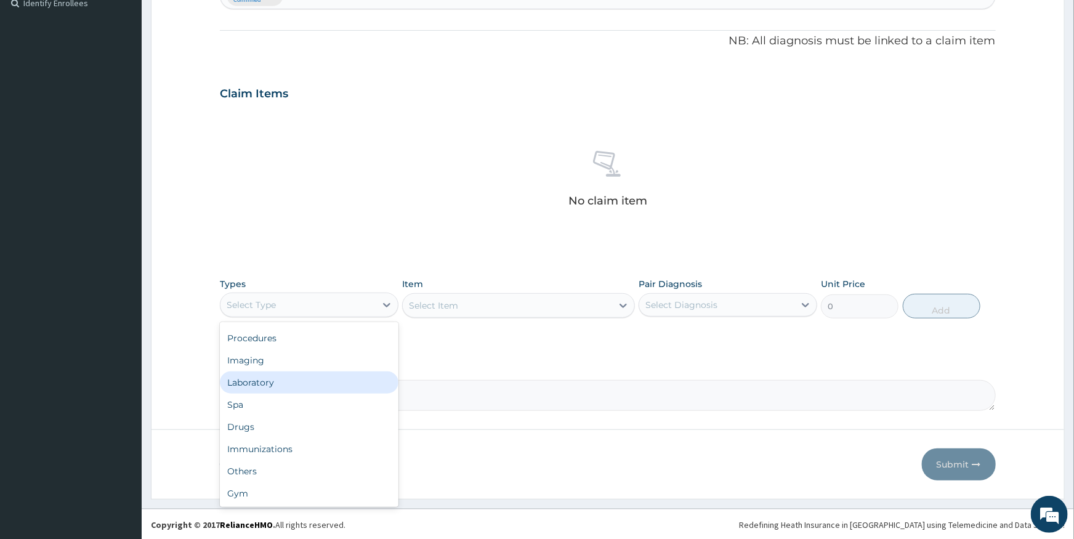
scroll to position [0, 0]
click at [279, 380] on div "Procedures" at bounding box center [309, 380] width 179 height 22
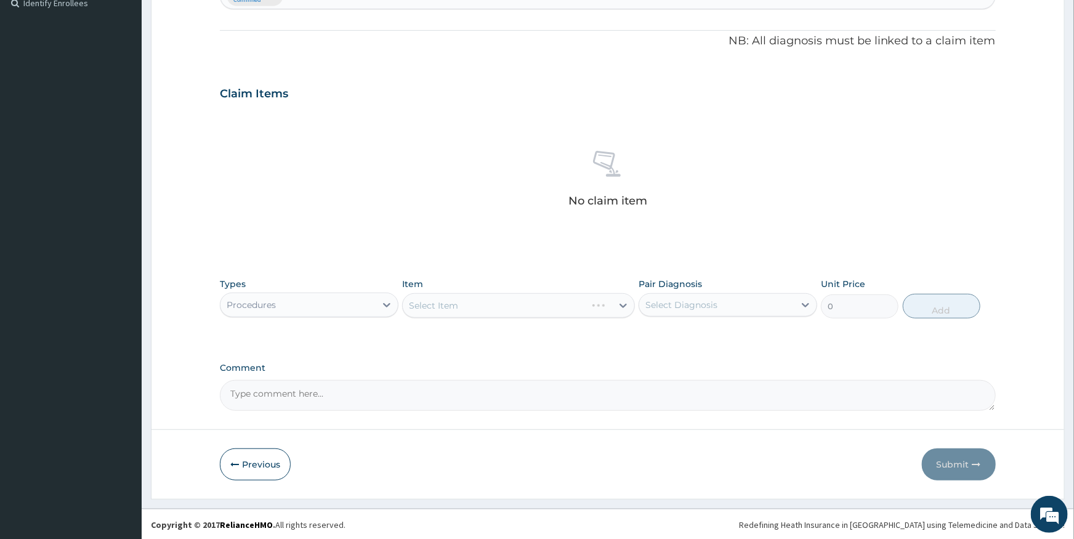
click at [514, 303] on div "Select Item" at bounding box center [518, 305] width 233 height 25
click at [620, 306] on div "Select Item" at bounding box center [518, 305] width 233 height 25
click at [626, 307] on icon at bounding box center [623, 305] width 12 height 12
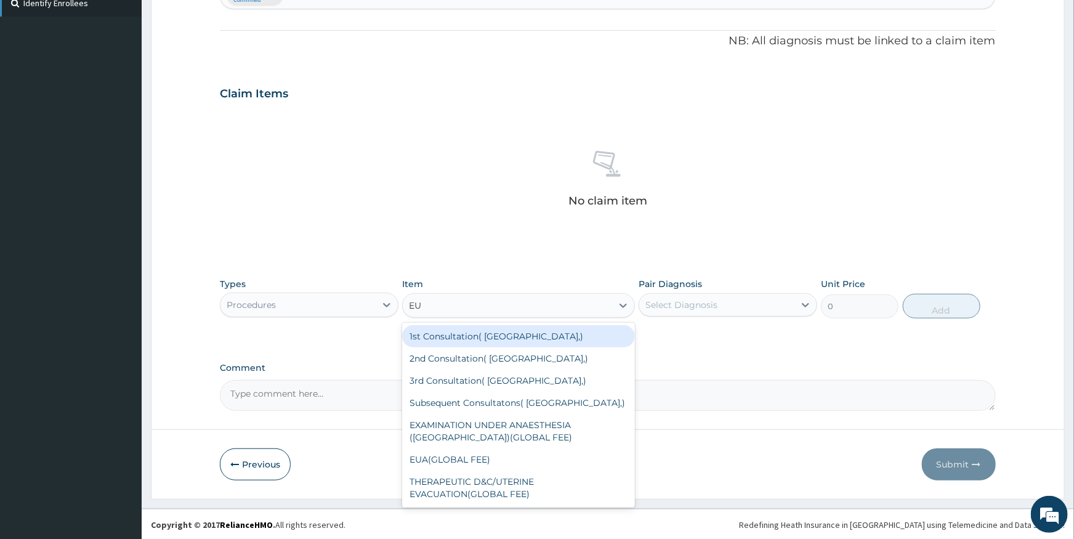
type input "EU"
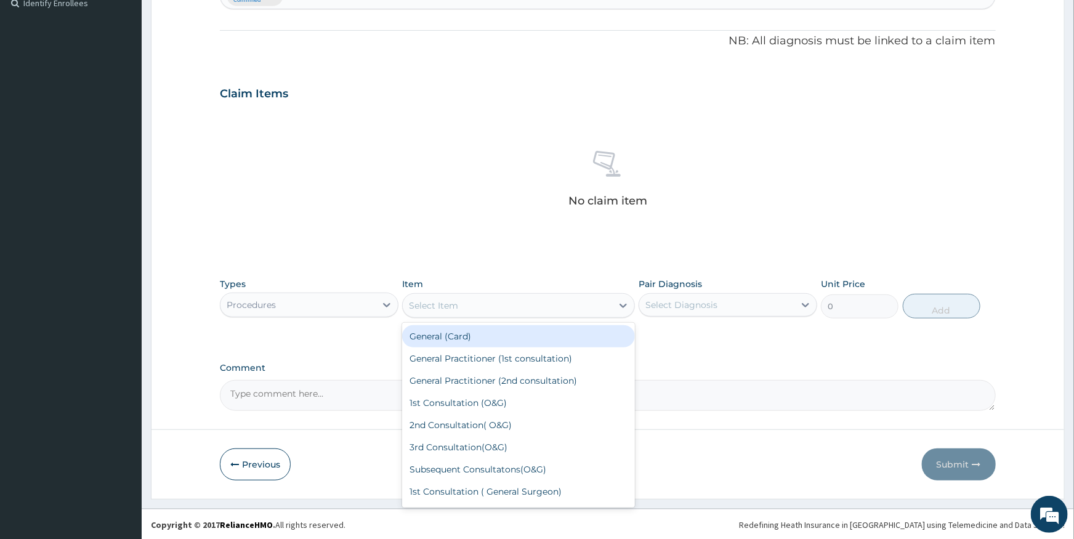
click at [490, 306] on div "Select Item" at bounding box center [507, 306] width 209 height 20
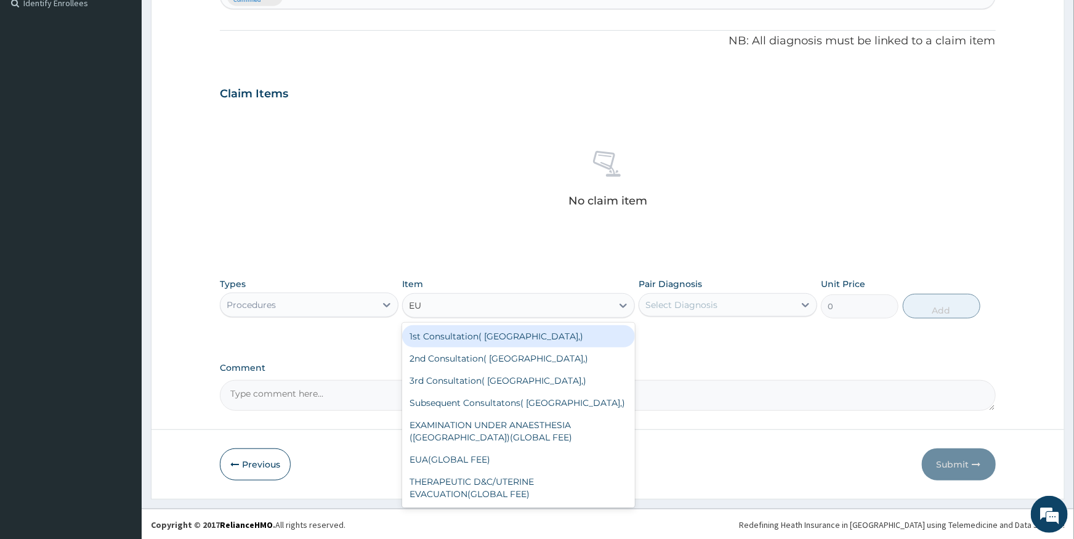
type input "E"
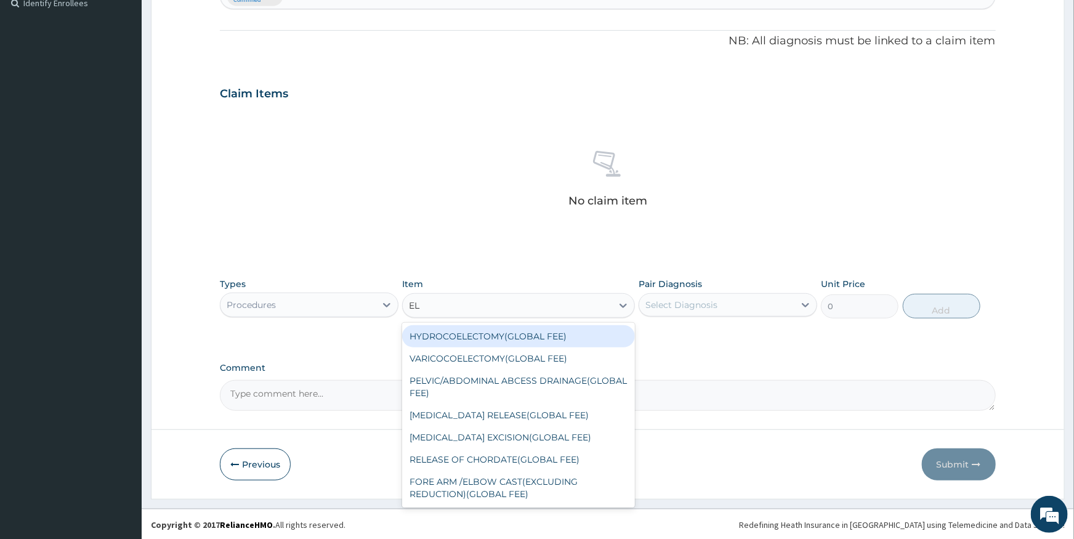
type input "E"
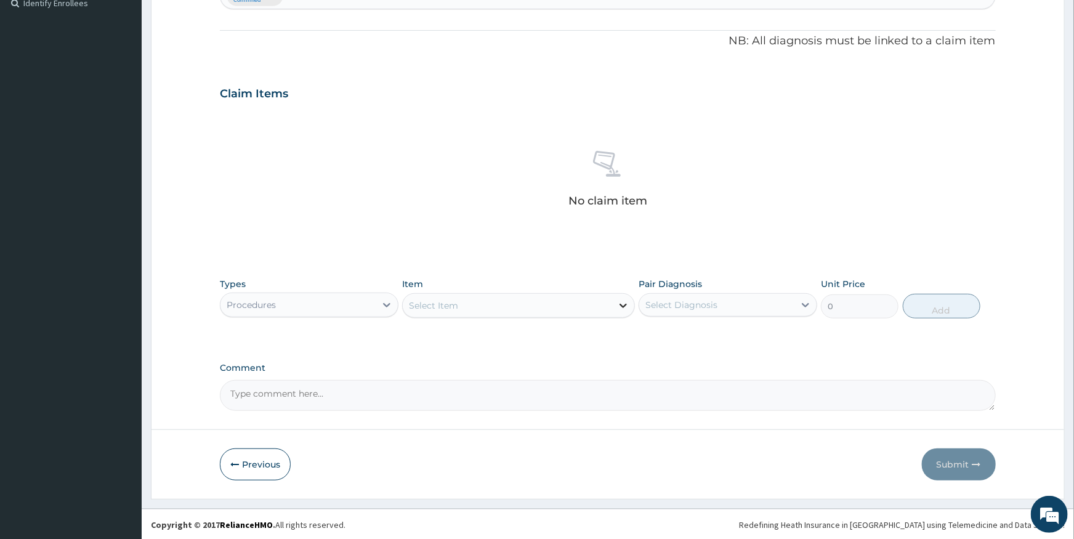
click at [621, 305] on icon at bounding box center [623, 306] width 7 height 4
click at [376, 302] on div at bounding box center [387, 305] width 22 height 22
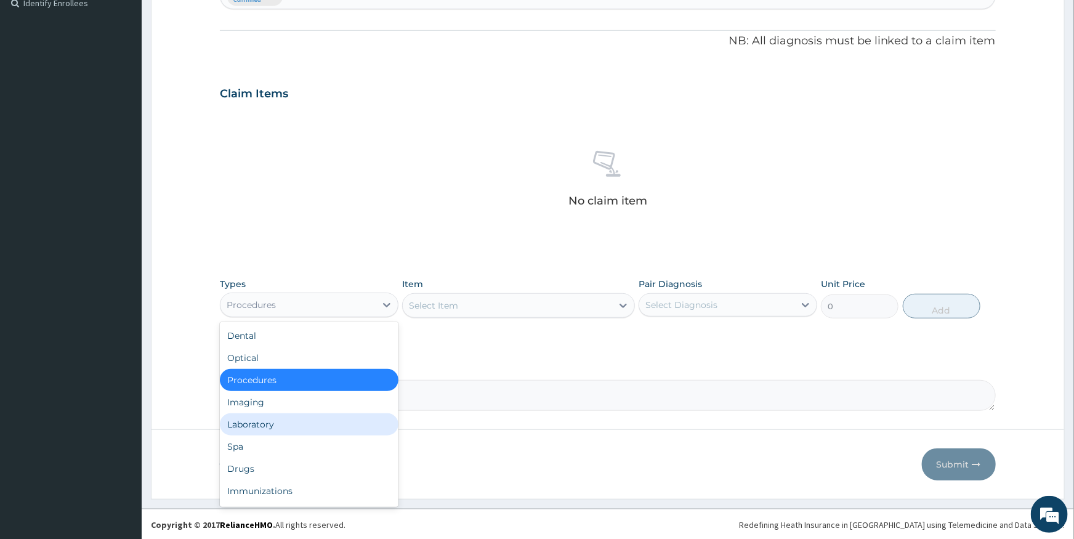
click at [248, 424] on div "Laboratory" at bounding box center [309, 424] width 179 height 22
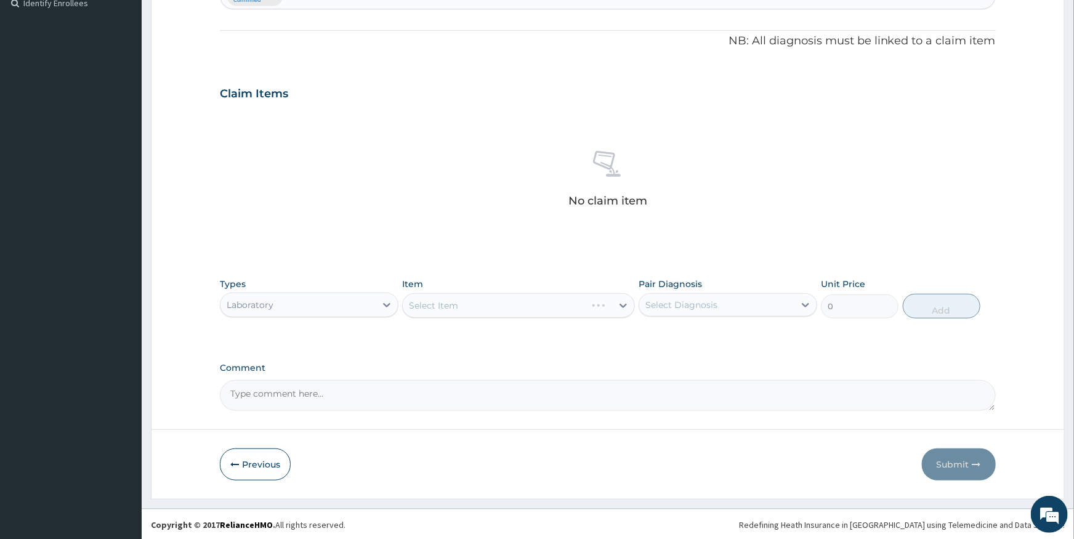
click at [507, 312] on div "Select Item" at bounding box center [518, 305] width 233 height 25
click at [512, 301] on div "Select Item" at bounding box center [518, 305] width 233 height 25
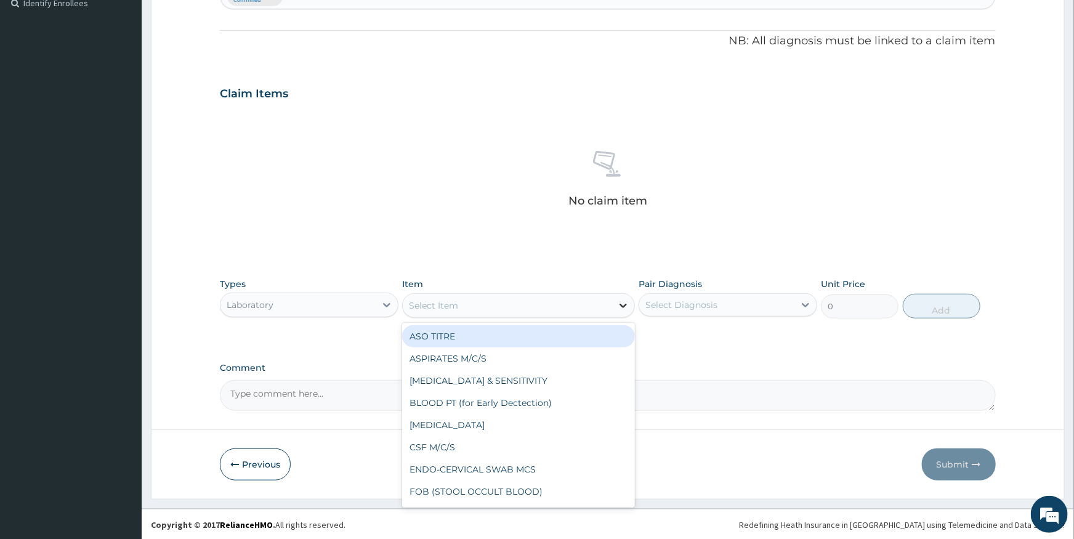
click at [613, 301] on div at bounding box center [623, 305] width 22 height 22
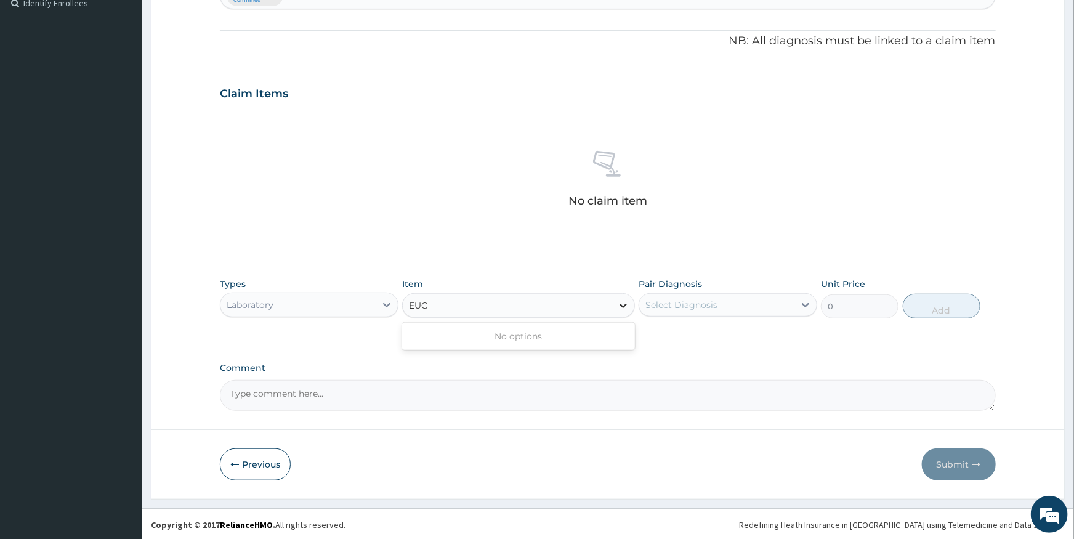
type input "EUCR"
click at [622, 305] on icon at bounding box center [623, 306] width 7 height 4
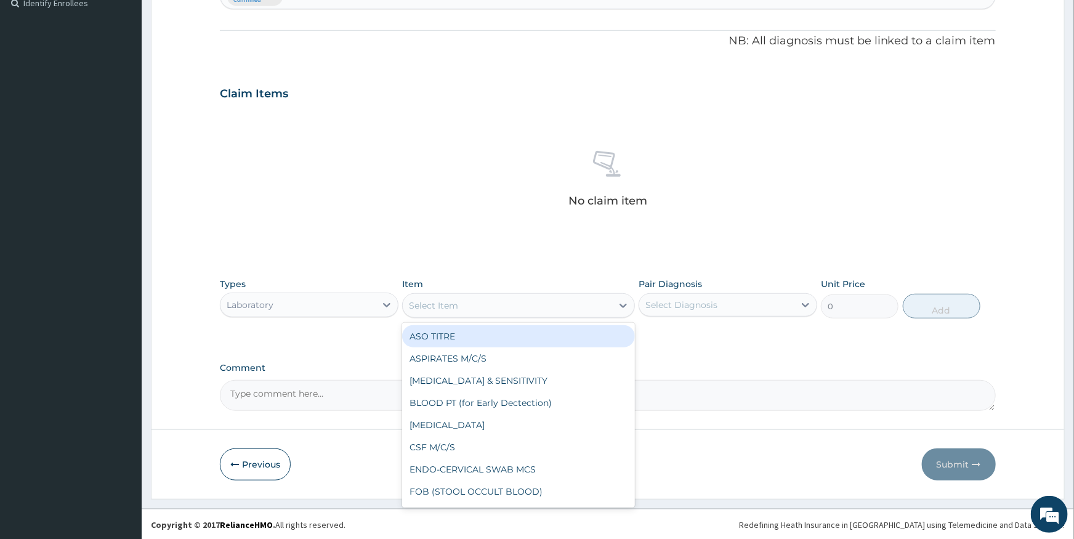
click at [592, 304] on div "Select Item" at bounding box center [507, 306] width 209 height 20
type input "ELE"
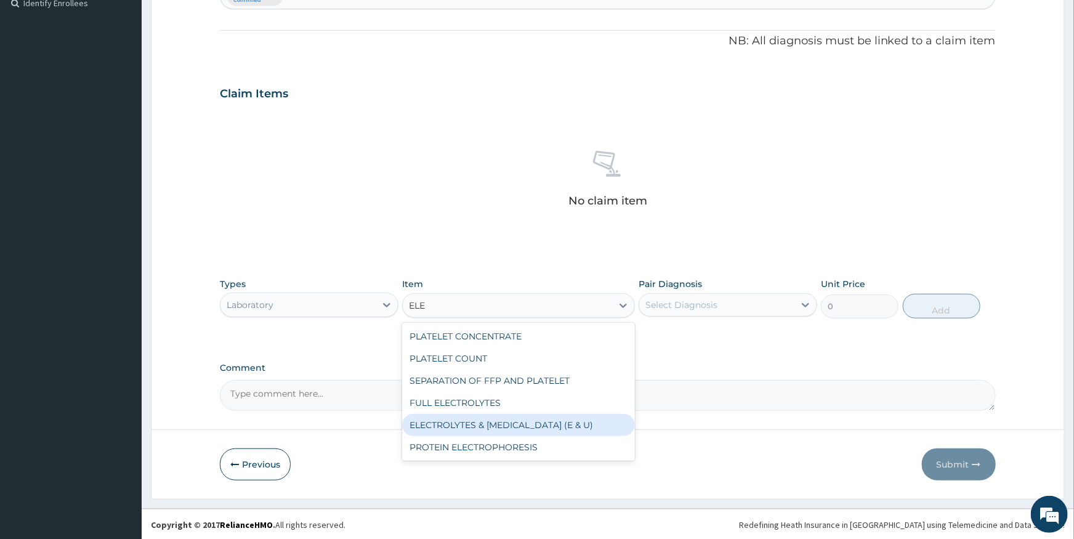
click at [516, 424] on div "ELECTROLYTES & UREA (E & U)" at bounding box center [518, 425] width 233 height 22
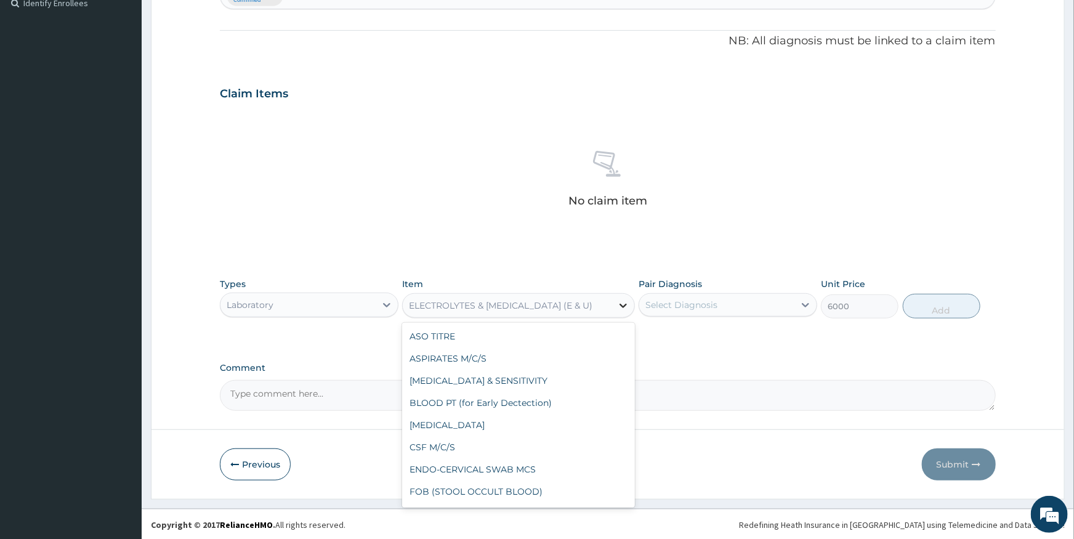
click at [620, 304] on icon at bounding box center [623, 305] width 12 height 12
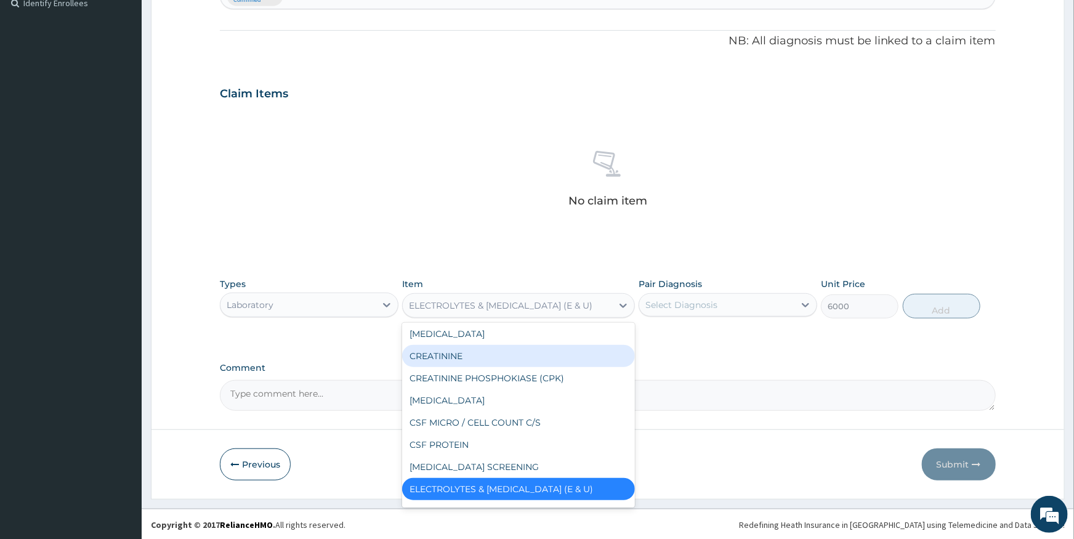
click at [455, 355] on div "CREATININE" at bounding box center [518, 356] width 233 height 22
type input "2000"
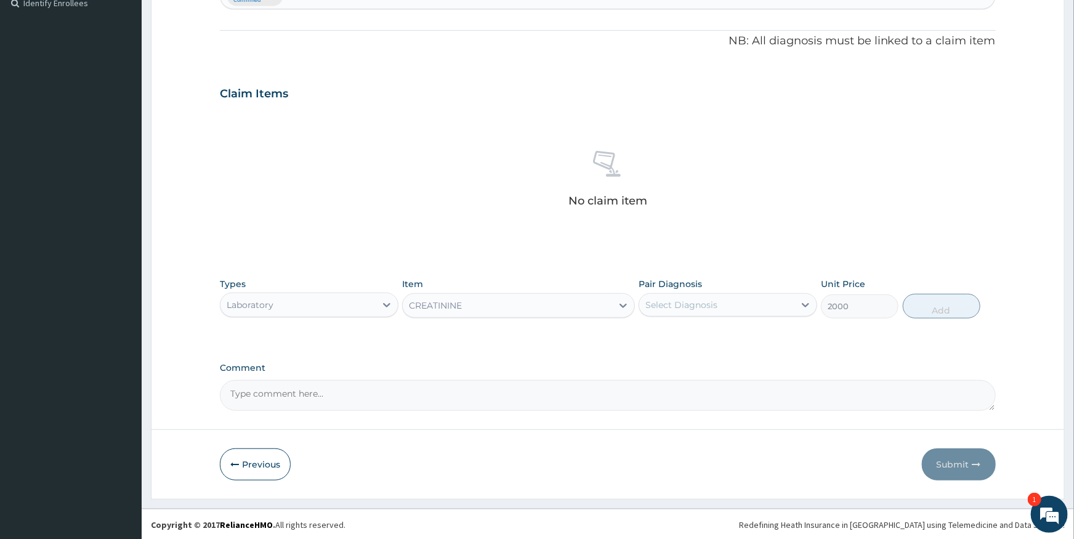
scroll to position [2269, 0]
